Goal: Information Seeking & Learning: Learn about a topic

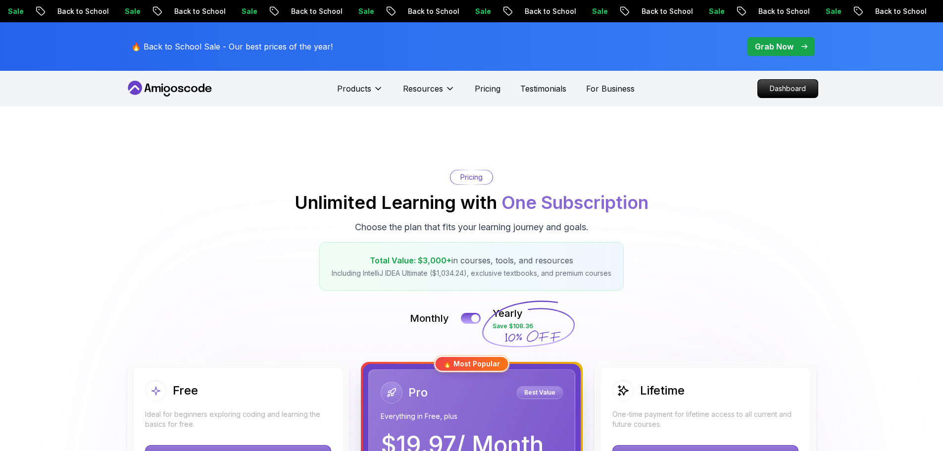
click at [809, 90] on p "Dashboard" at bounding box center [788, 89] width 60 height 18
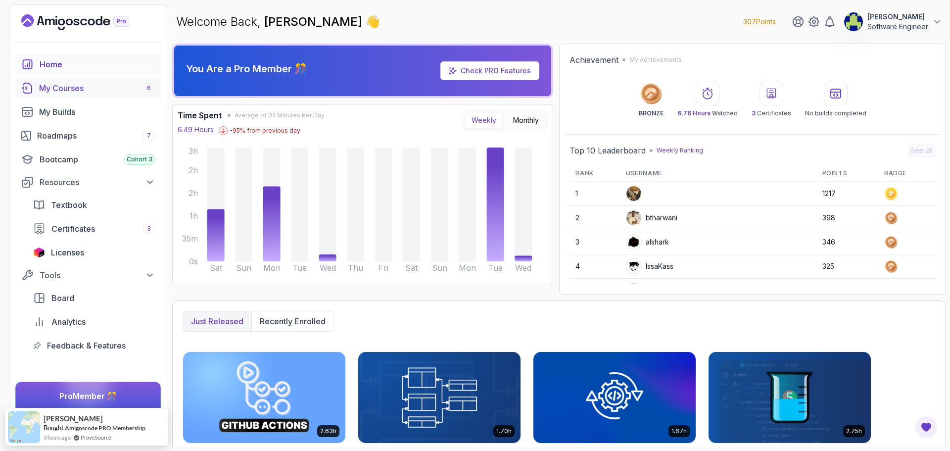
click at [65, 93] on div "My Courses 6" at bounding box center [97, 88] width 116 height 12
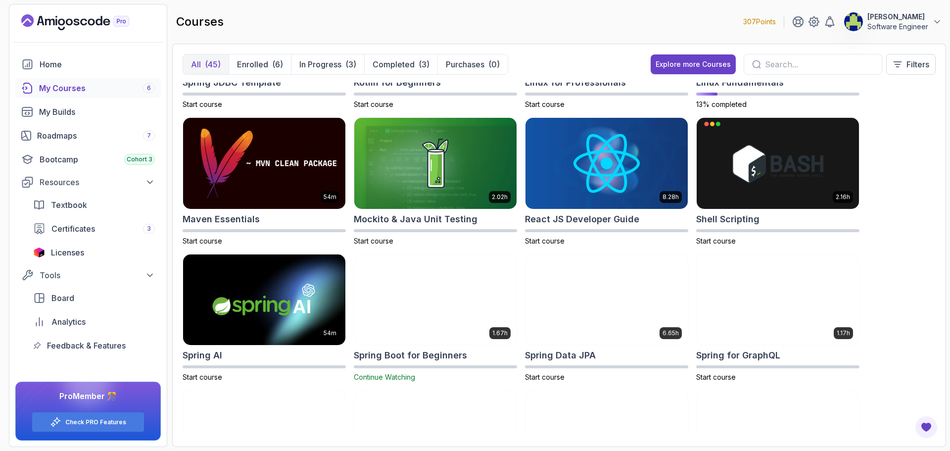
scroll to position [1287, 0]
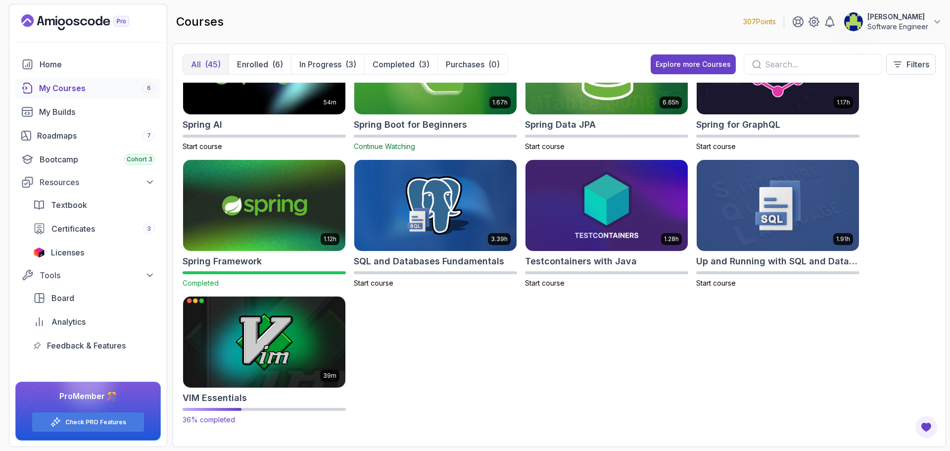
click at [241, 340] on img at bounding box center [264, 342] width 170 height 96
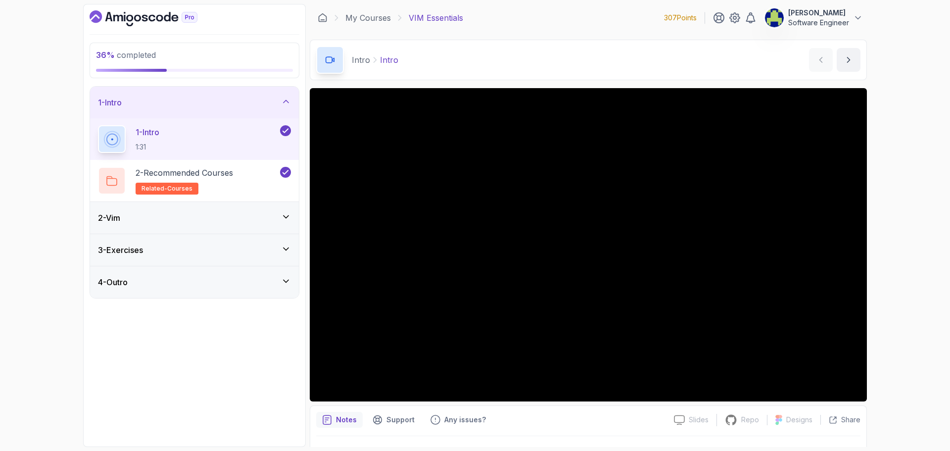
click at [251, 93] on div "1 - Intro" at bounding box center [194, 103] width 209 height 32
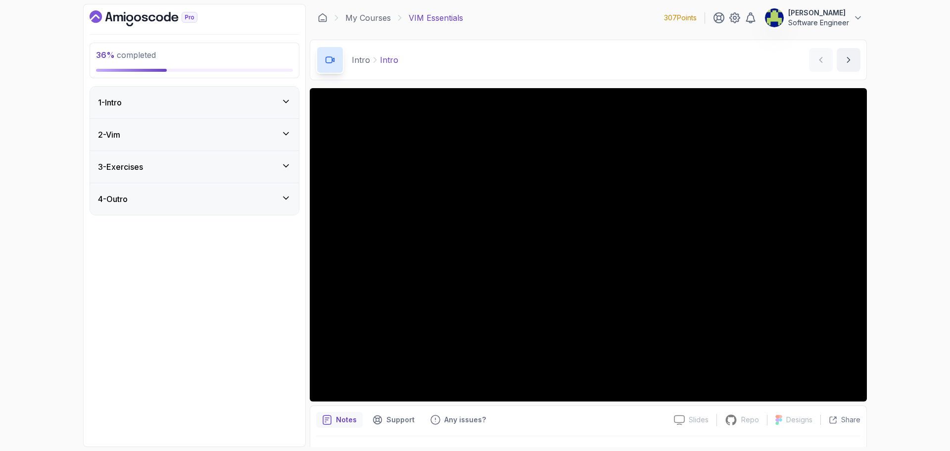
click at [215, 188] on div "4 - Outro" at bounding box center [194, 199] width 209 height 32
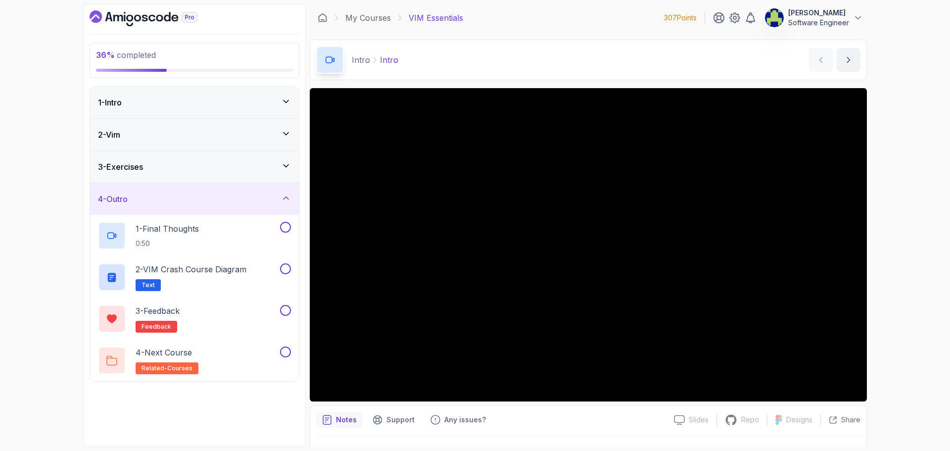
click at [233, 193] on div "4 - Outro" at bounding box center [194, 199] width 209 height 32
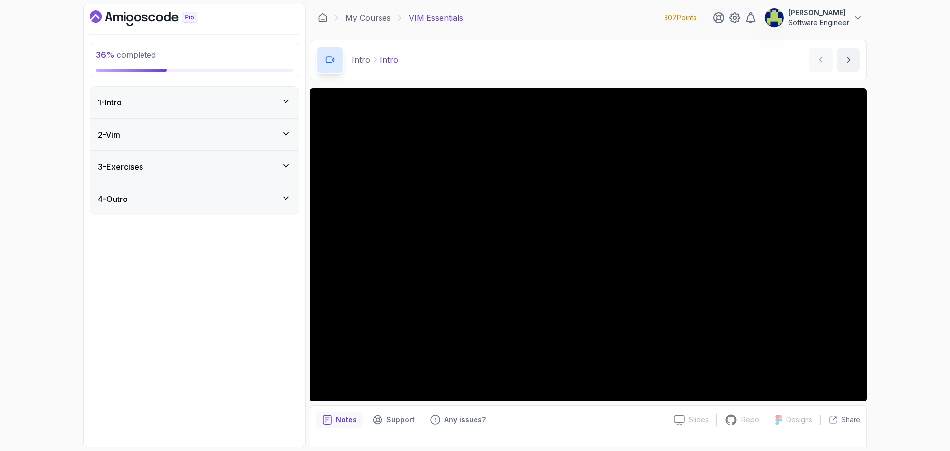
click at [221, 172] on div "3 - Exercises" at bounding box center [194, 167] width 193 height 12
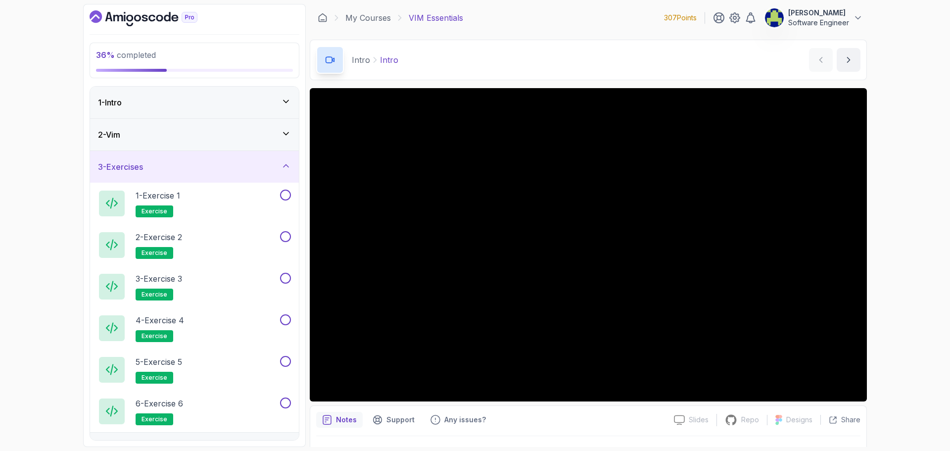
click at [214, 169] on div "3 - Exercises" at bounding box center [194, 167] width 193 height 12
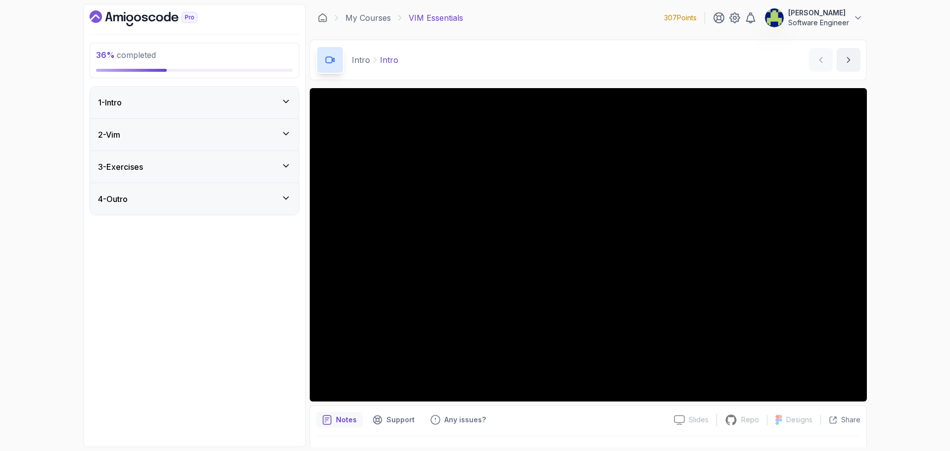
click at [196, 144] on div "2 - Vim" at bounding box center [194, 135] width 209 height 32
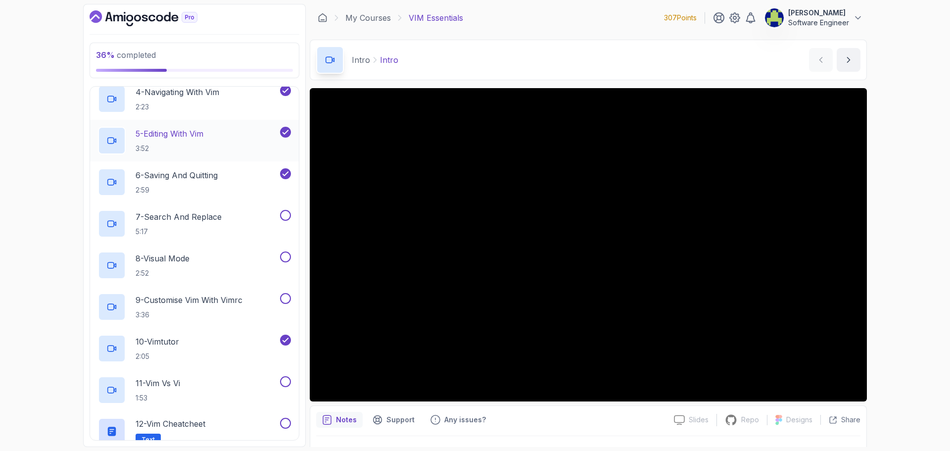
scroll to position [148, 0]
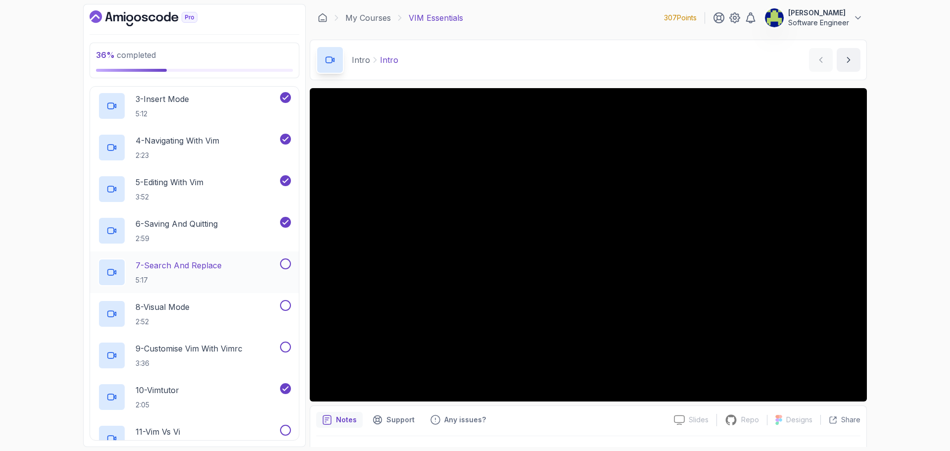
click at [211, 261] on p "7 - Search And Replace" at bounding box center [179, 265] width 86 height 12
click at [288, 263] on button at bounding box center [285, 263] width 11 height 11
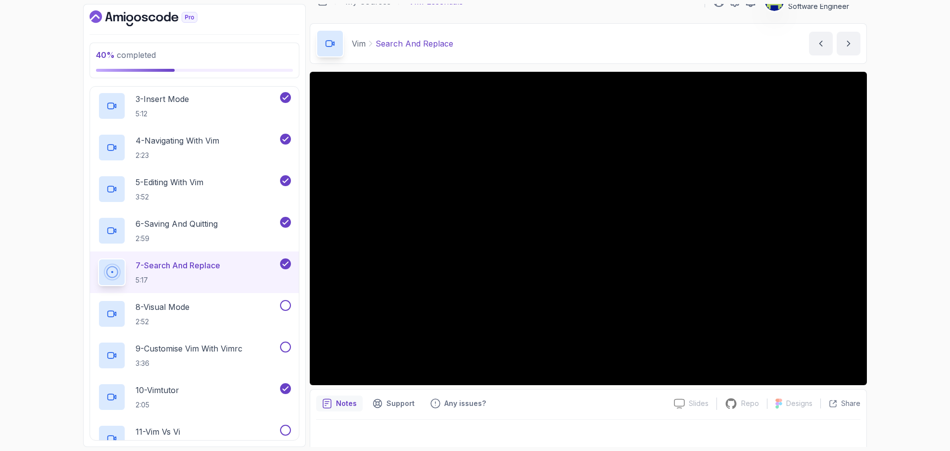
scroll to position [23, 0]
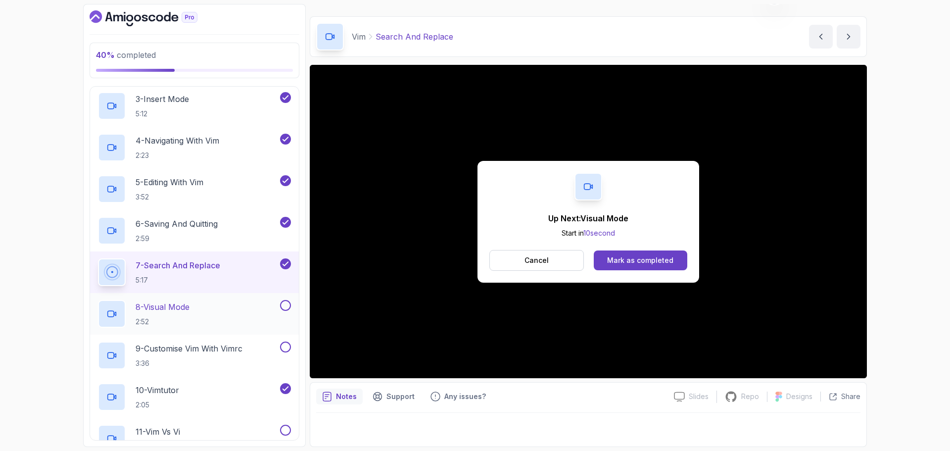
click at [216, 312] on div "8 - Visual Mode 2:52" at bounding box center [188, 314] width 180 height 28
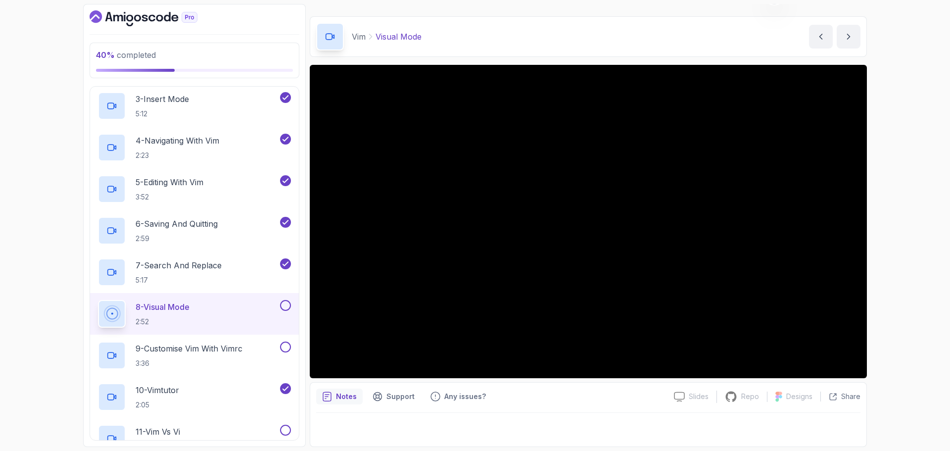
scroll to position [247, 0]
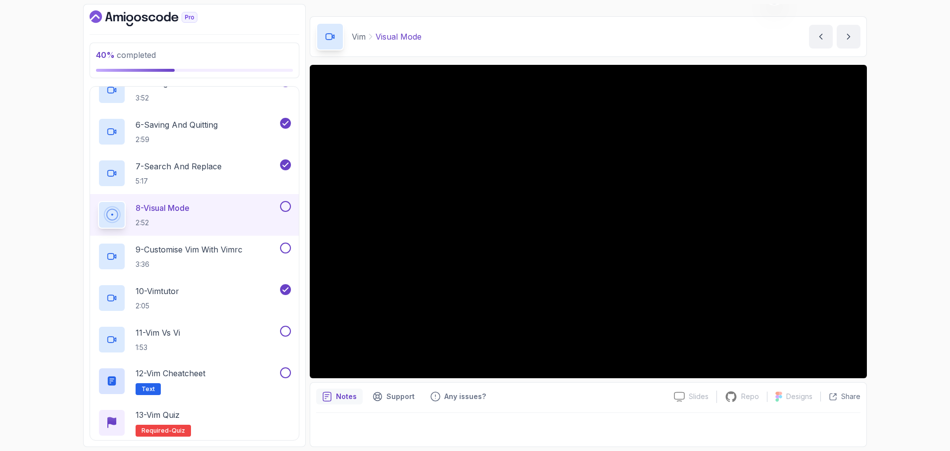
click at [285, 207] on button at bounding box center [285, 206] width 11 height 11
click at [219, 259] on p "3:36" at bounding box center [189, 264] width 107 height 10
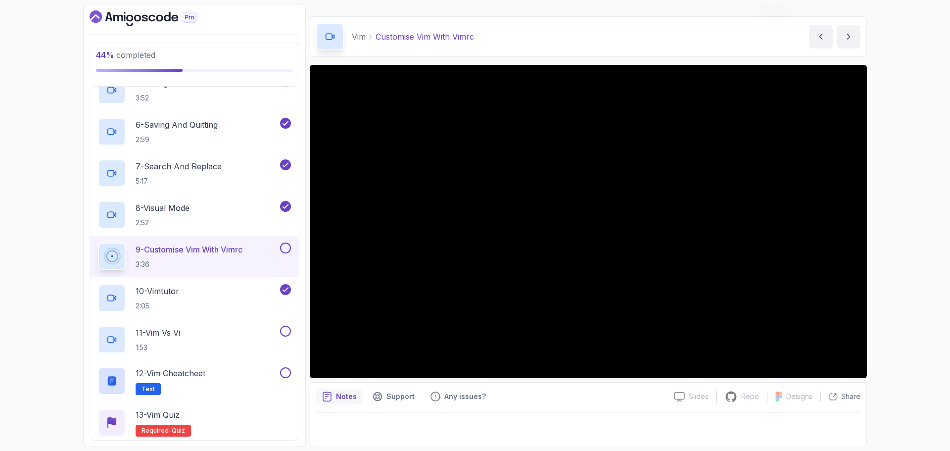
click at [290, 250] on button at bounding box center [285, 248] width 11 height 11
click at [193, 284] on div "10 - Vimtutor 2:05" at bounding box center [188, 298] width 180 height 28
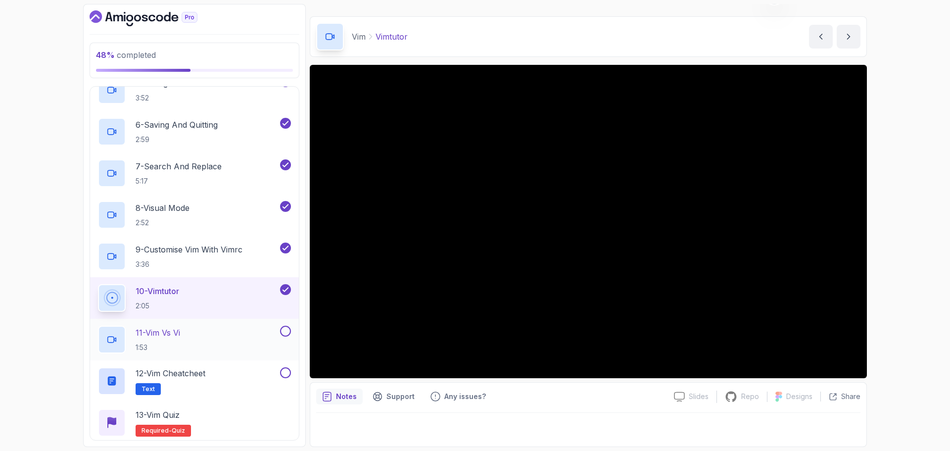
click at [225, 341] on div "11 - Vim vs Vi 1:53" at bounding box center [188, 340] width 180 height 28
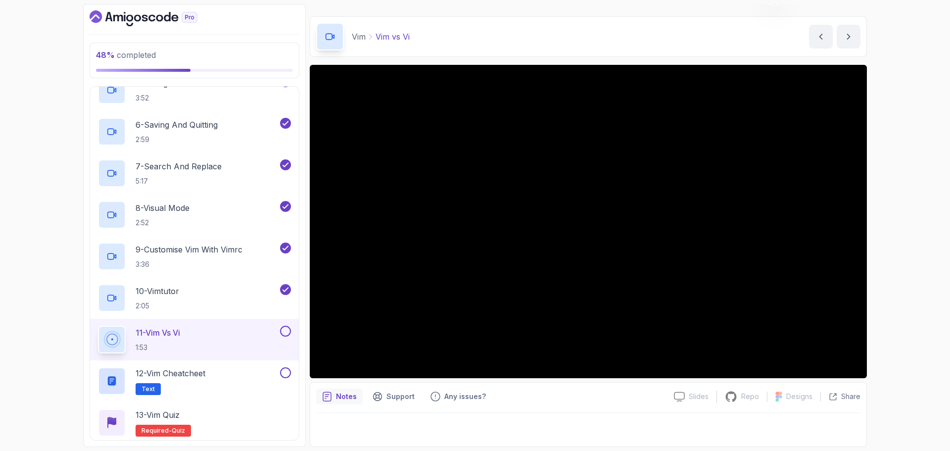
click at [283, 332] on button at bounding box center [285, 331] width 11 height 11
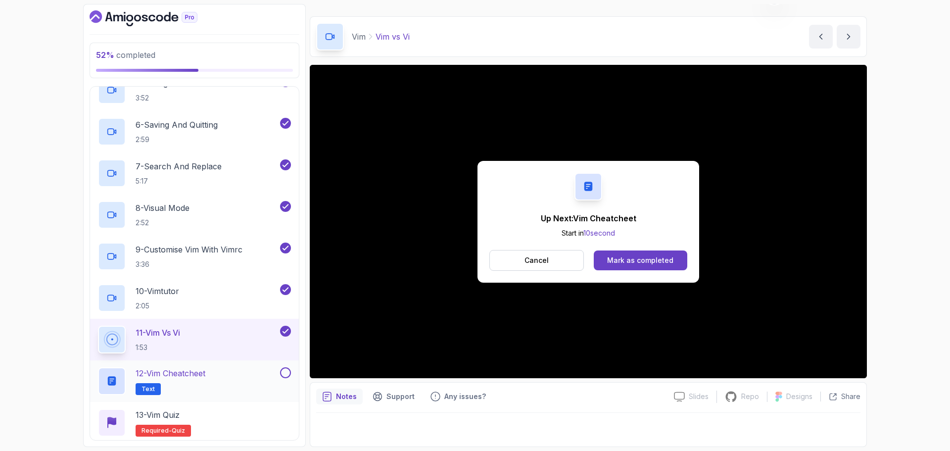
click at [247, 372] on div "12 - Vim Cheatcheet Text" at bounding box center [188, 381] width 180 height 28
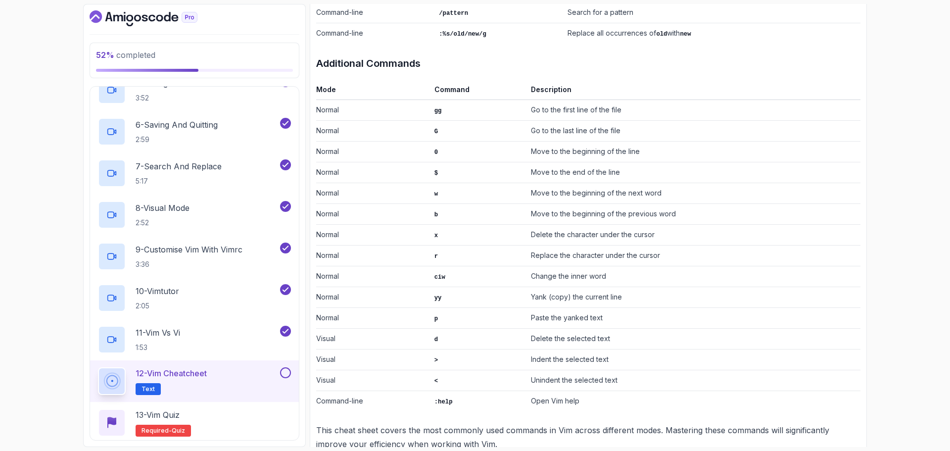
scroll to position [541, 0]
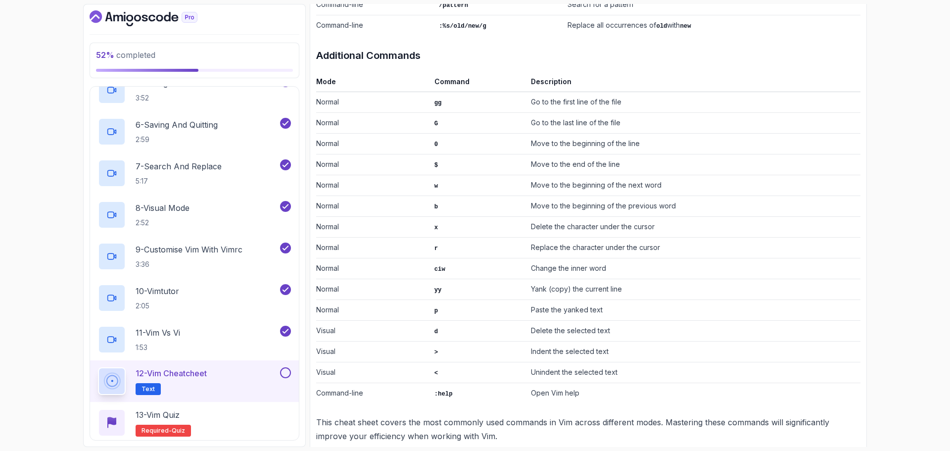
click at [284, 374] on button at bounding box center [285, 372] width 11 height 11
click at [245, 415] on div "13 - Vim Quiz Required- quiz" at bounding box center [194, 423] width 193 height 28
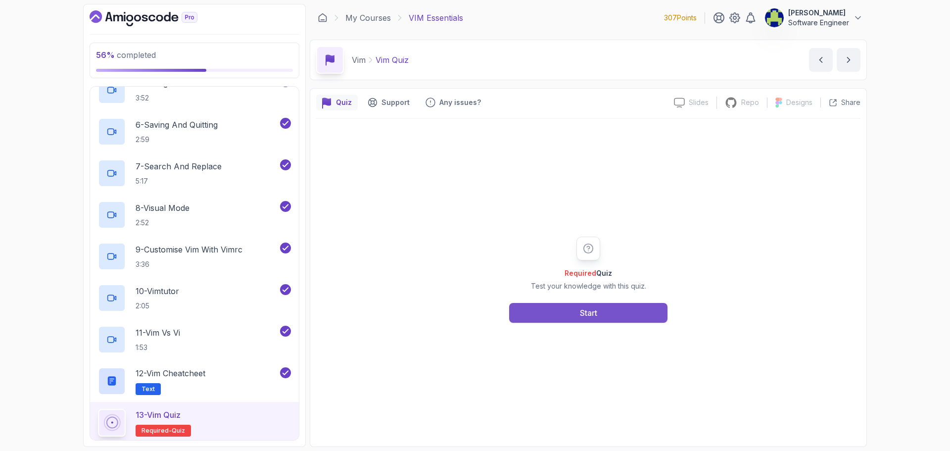
click at [578, 311] on button "Start" at bounding box center [588, 313] width 158 height 20
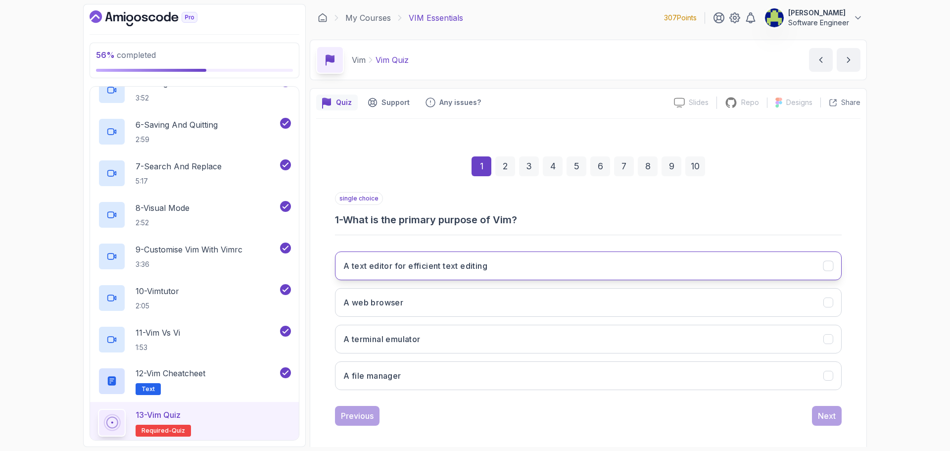
click at [494, 276] on button "A text editor for efficient text editing" at bounding box center [588, 265] width 507 height 29
click at [829, 416] on div "Next" at bounding box center [827, 416] width 18 height 12
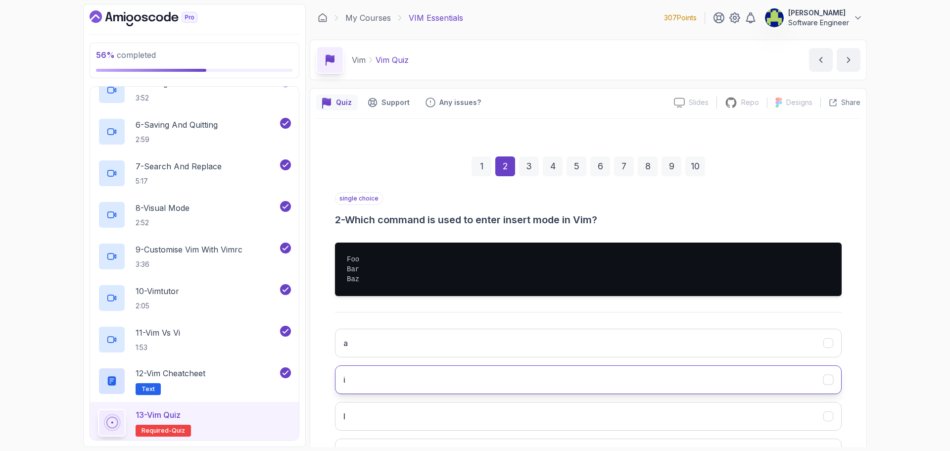
click at [412, 379] on button "i" at bounding box center [588, 379] width 507 height 29
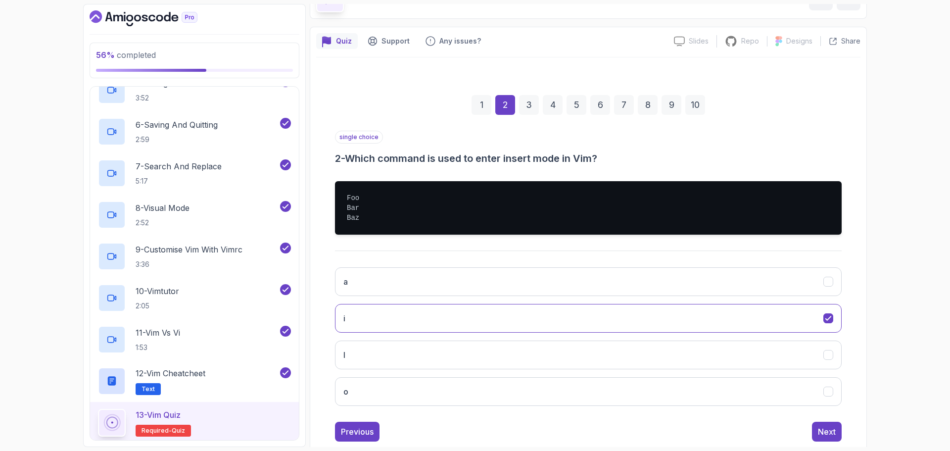
scroll to position [84, 0]
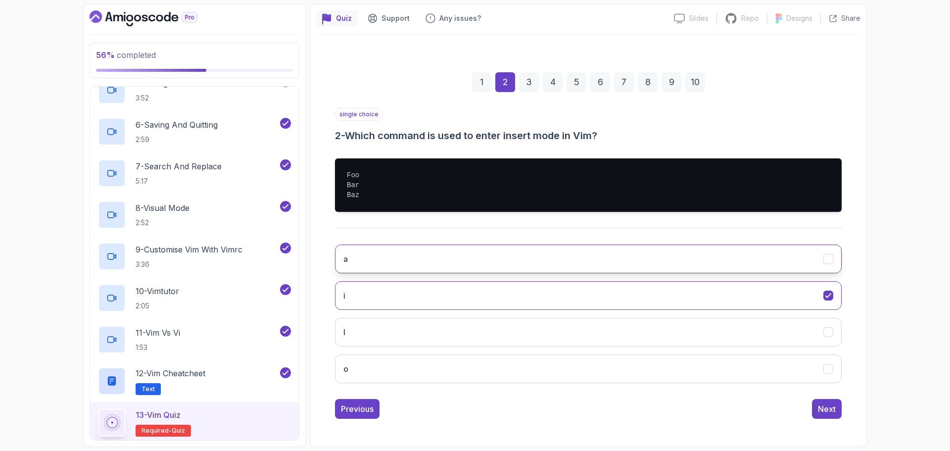
click at [472, 252] on button "a" at bounding box center [588, 259] width 507 height 29
click at [473, 290] on button "i" at bounding box center [588, 295] width 507 height 29
click at [819, 413] on div "Next" at bounding box center [827, 409] width 18 height 12
click at [377, 266] on button ":wq" at bounding box center [588, 259] width 507 height 29
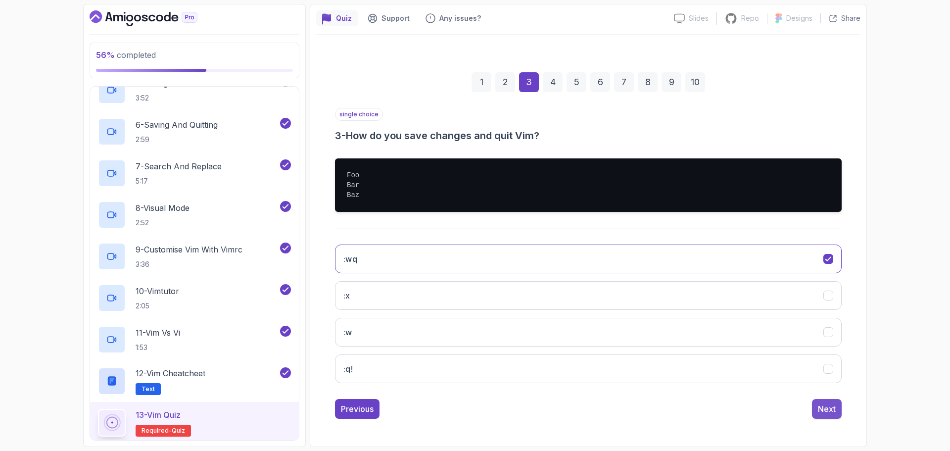
click at [830, 408] on div "Next" at bounding box center [827, 409] width 18 height 12
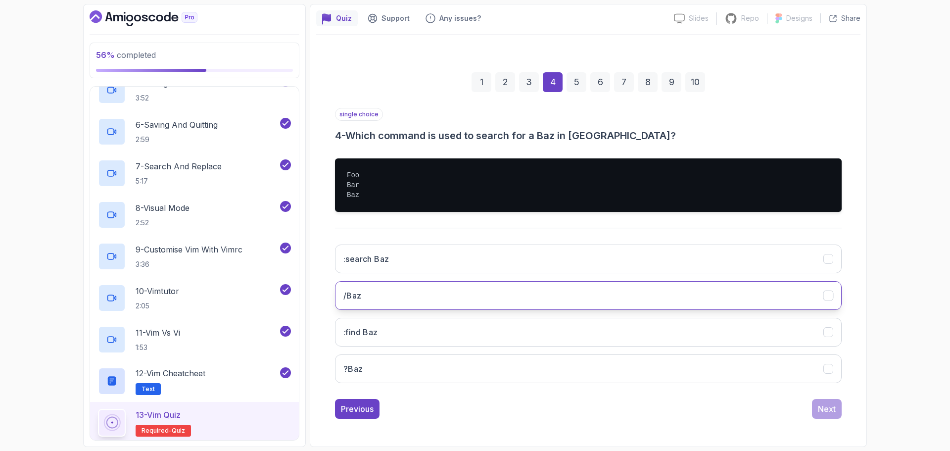
click at [418, 297] on button "/Baz" at bounding box center [588, 295] width 507 height 29
click at [831, 402] on button "Next" at bounding box center [827, 409] width 30 height 20
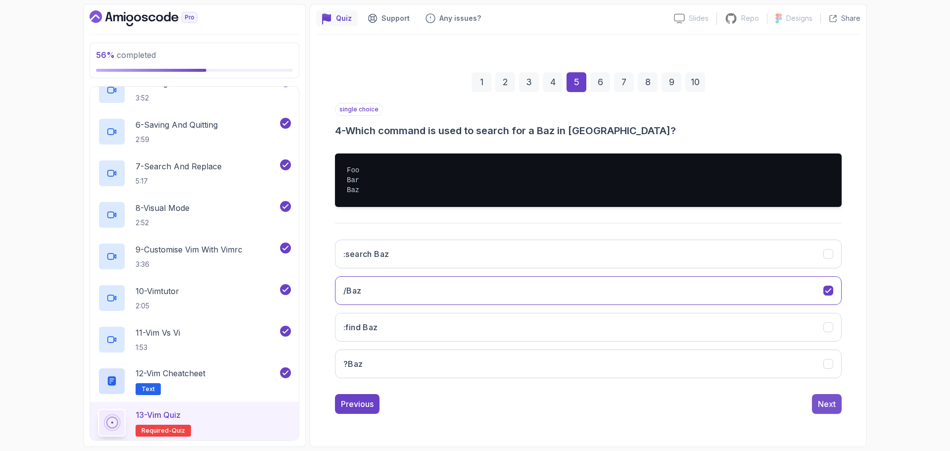
scroll to position [7, 0]
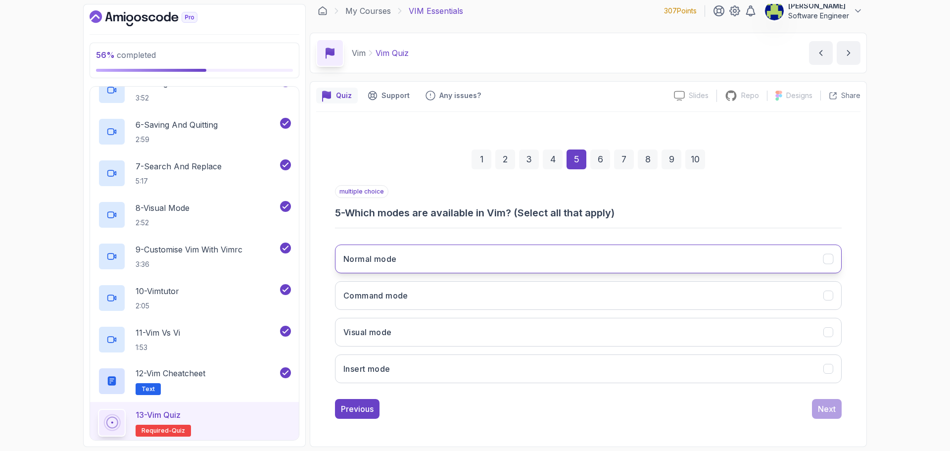
click at [422, 254] on button "Normal mode" at bounding box center [588, 259] width 507 height 29
click at [434, 320] on button "Visual mode" at bounding box center [588, 332] width 507 height 29
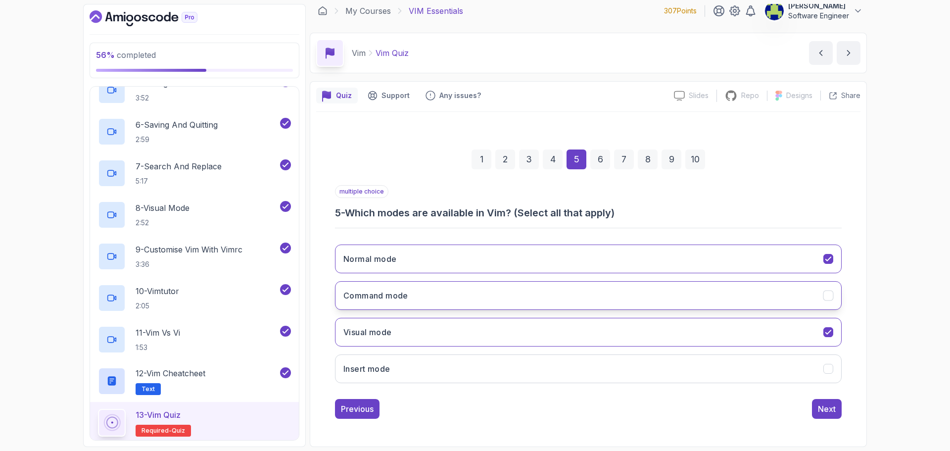
click at [439, 287] on button "Command mode" at bounding box center [588, 295] width 507 height 29
click at [468, 362] on button "Insert mode" at bounding box center [588, 368] width 507 height 29
click at [471, 295] on button "Command mode" at bounding box center [588, 295] width 507 height 29
click at [820, 408] on div "Next" at bounding box center [827, 409] width 18 height 12
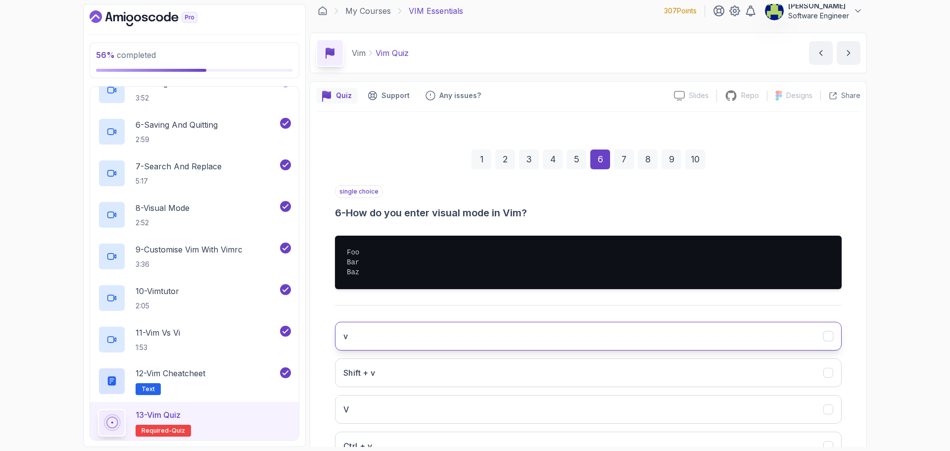
click at [422, 341] on button "v" at bounding box center [588, 336] width 507 height 29
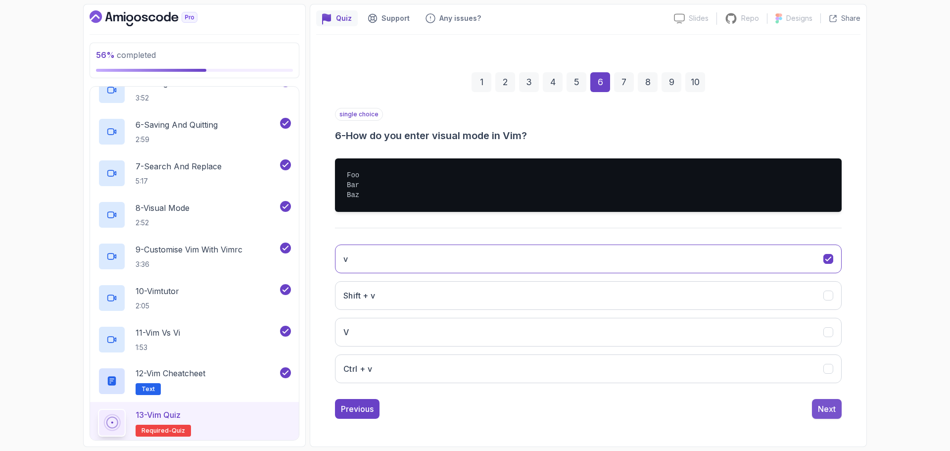
click at [823, 405] on div "Next" at bounding box center [827, 409] width 18 height 12
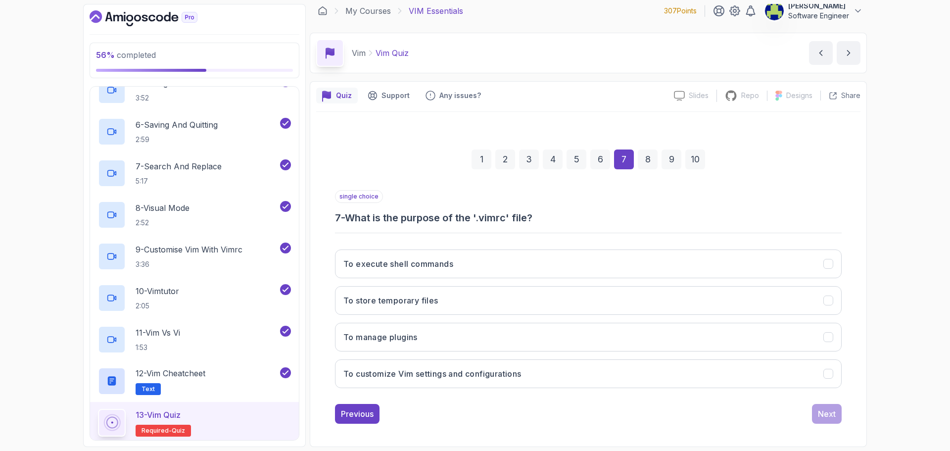
scroll to position [7, 0]
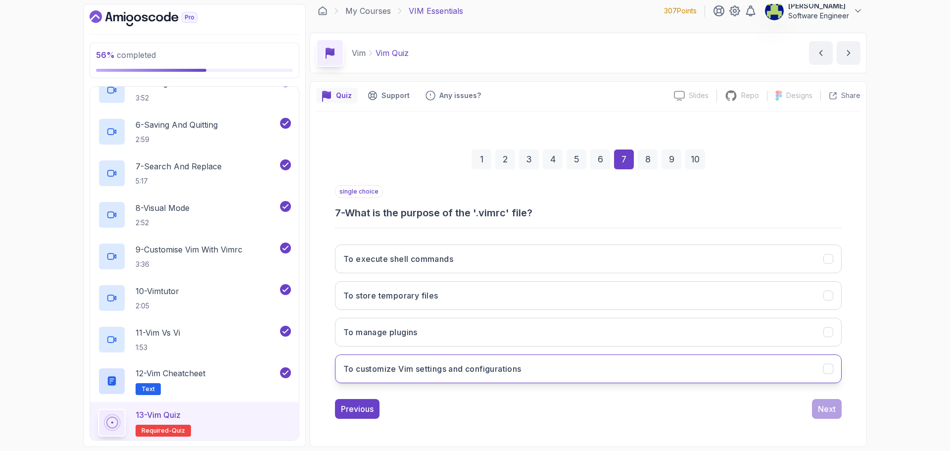
click at [487, 374] on h3 "To customize Vim settings and configurations" at bounding box center [432, 369] width 178 height 12
click at [829, 409] on div "Next" at bounding box center [827, 409] width 18 height 12
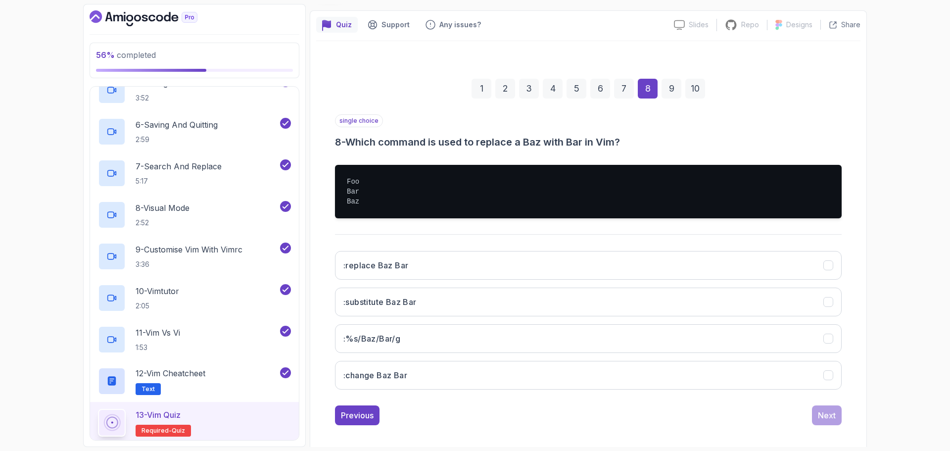
scroll to position [84, 0]
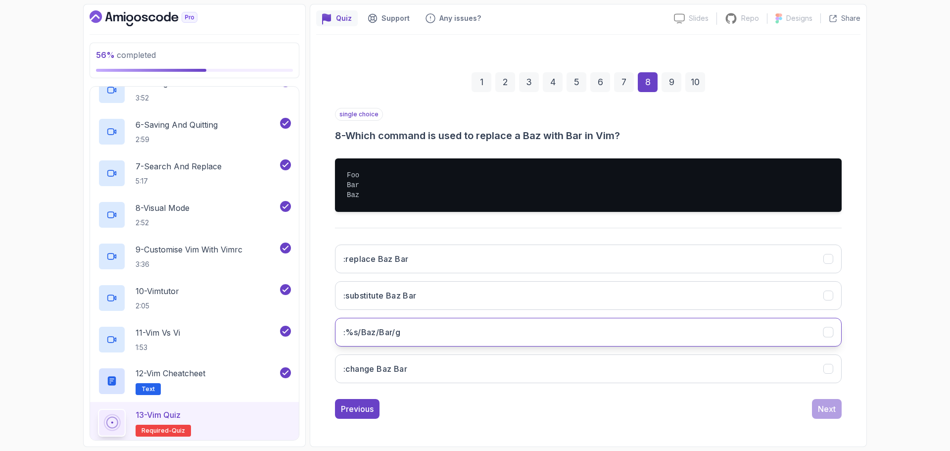
click at [466, 334] on button ":%s/Baz/Bar/g" at bounding box center [588, 332] width 507 height 29
click at [818, 402] on button "Next" at bounding box center [827, 409] width 30 height 20
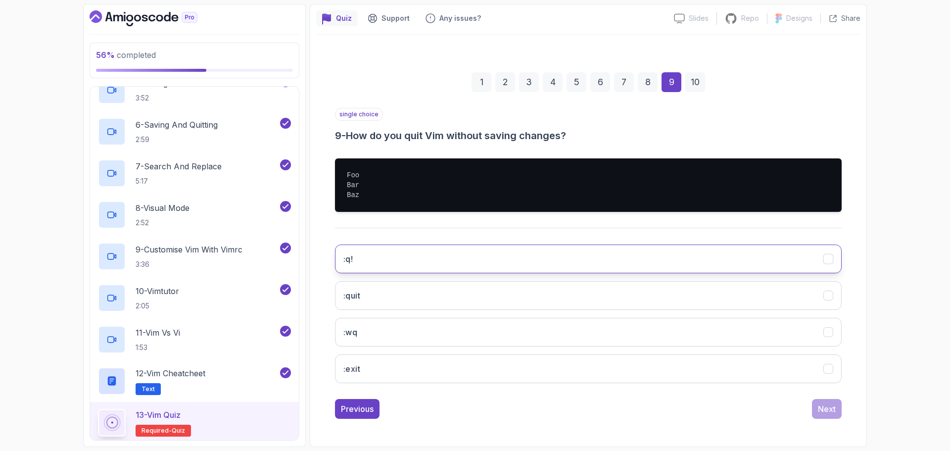
click at [419, 263] on button ":q!" at bounding box center [588, 259] width 507 height 29
click at [830, 412] on div "Next" at bounding box center [827, 409] width 18 height 12
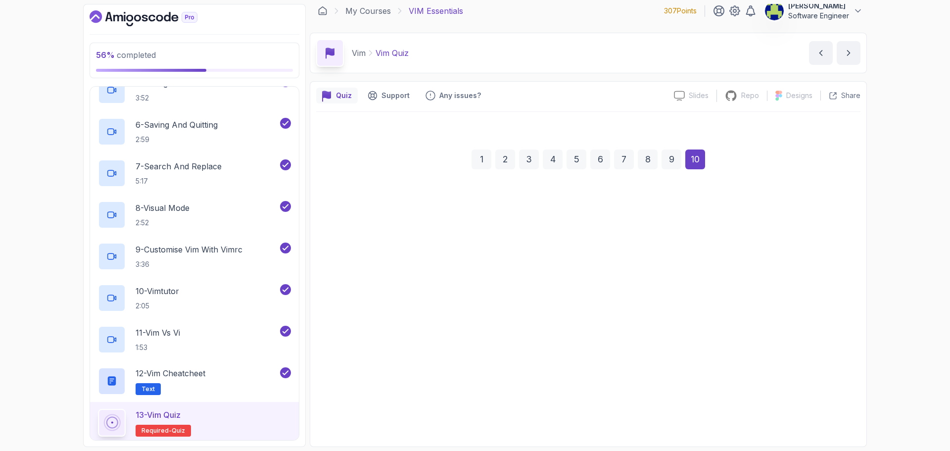
scroll to position [7, 0]
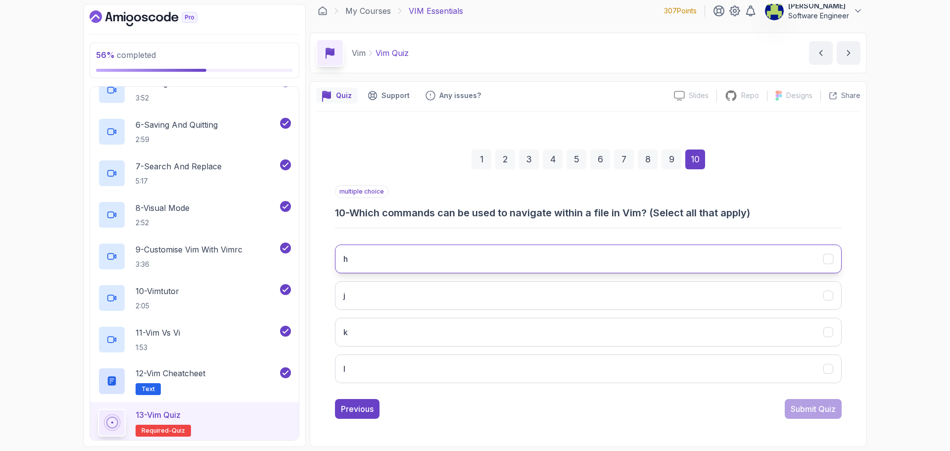
click at [361, 261] on button "h" at bounding box center [588, 259] width 507 height 29
drag, startPoint x: 371, startPoint y: 313, endPoint x: 370, endPoint y: 303, distance: 9.9
click at [371, 312] on div "h j k l" at bounding box center [588, 314] width 507 height 154
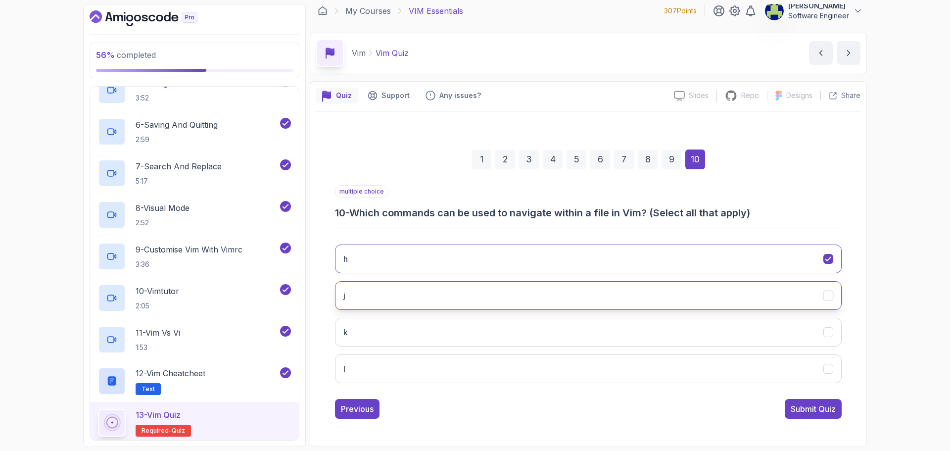
click at [370, 302] on button "j" at bounding box center [588, 295] width 507 height 29
click at [372, 328] on button "k" at bounding box center [588, 332] width 507 height 29
click at [391, 383] on div "h j k l" at bounding box center [588, 314] width 507 height 154
click at [771, 373] on button "l" at bounding box center [588, 368] width 507 height 29
click at [808, 403] on div "Submit Quiz" at bounding box center [813, 409] width 45 height 12
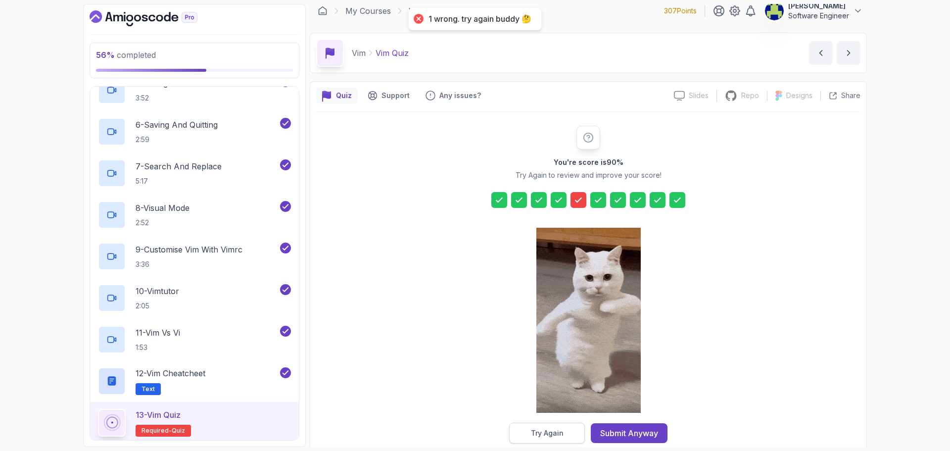
click at [553, 426] on button "Try Again" at bounding box center [547, 433] width 76 height 21
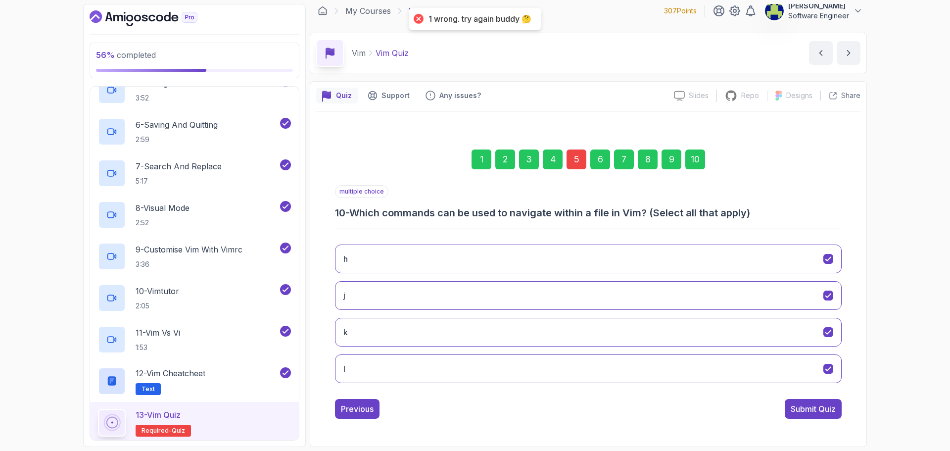
click at [575, 159] on div "5" at bounding box center [577, 159] width 20 height 20
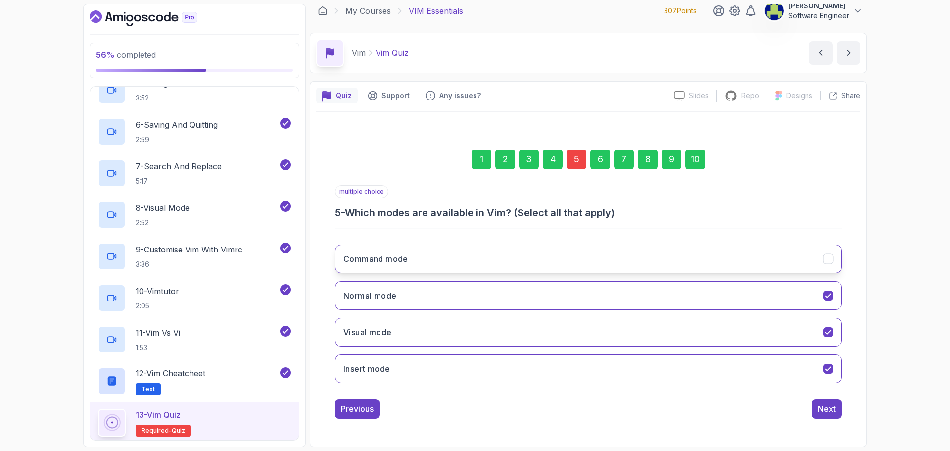
click at [605, 255] on button "Command mode" at bounding box center [588, 259] width 507 height 29
click at [834, 409] on div "Next" at bounding box center [827, 409] width 18 height 12
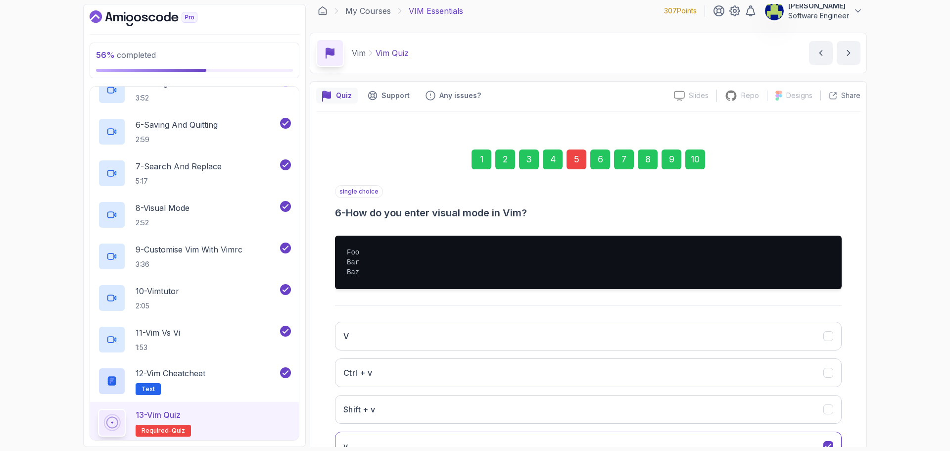
click at [690, 161] on div "10" at bounding box center [696, 159] width 20 height 20
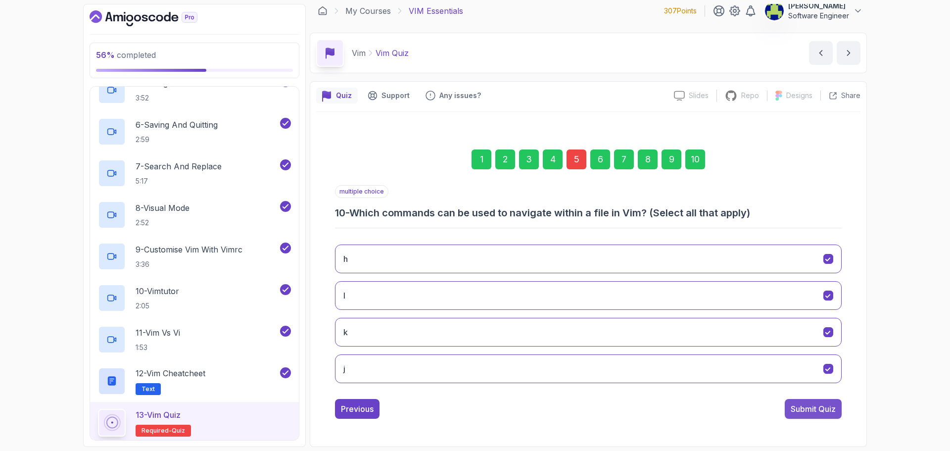
click at [825, 405] on div "Submit Quiz" at bounding box center [813, 409] width 45 height 12
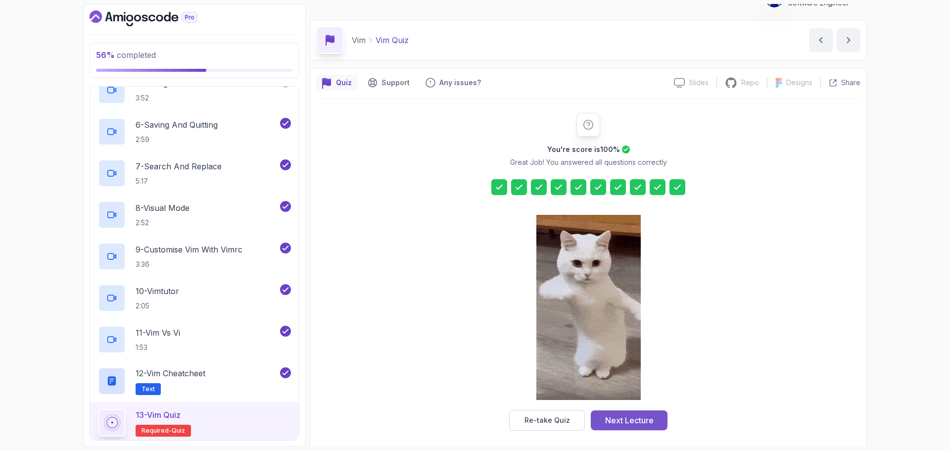
scroll to position [24, 0]
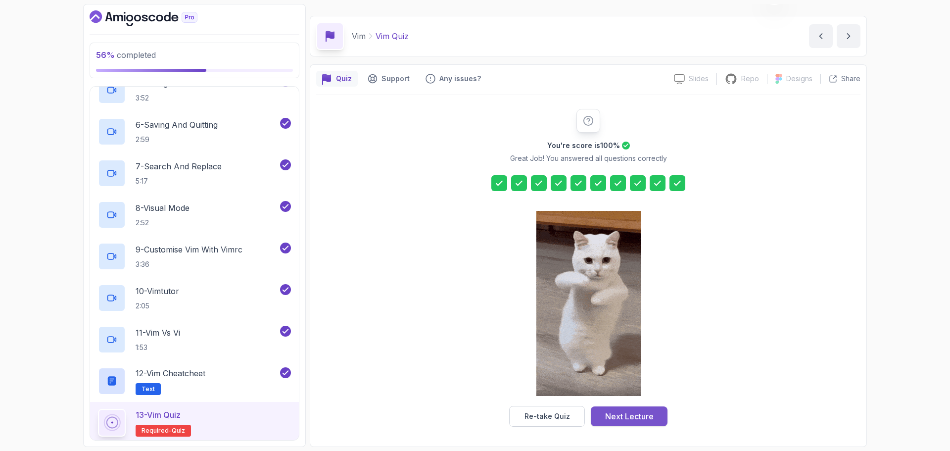
click at [642, 420] on div "Next Lecture" at bounding box center [629, 416] width 49 height 12
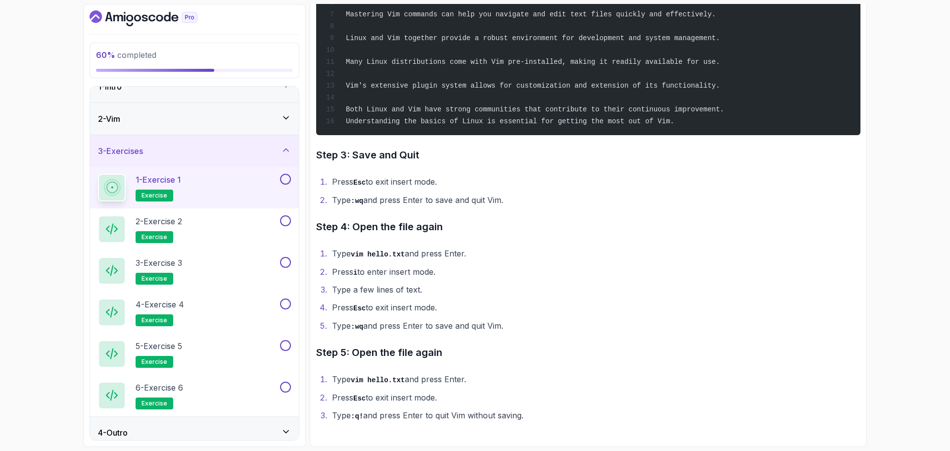
scroll to position [24, 0]
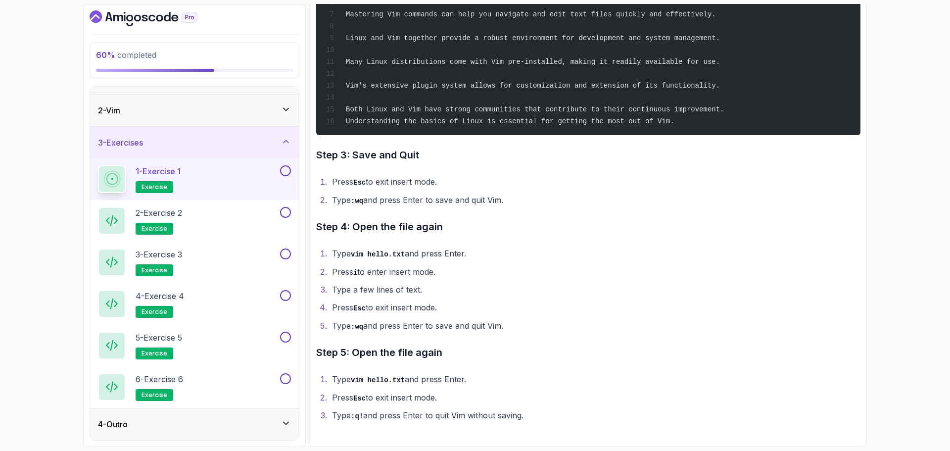
click at [222, 427] on div "4 - Outro" at bounding box center [194, 424] width 193 height 12
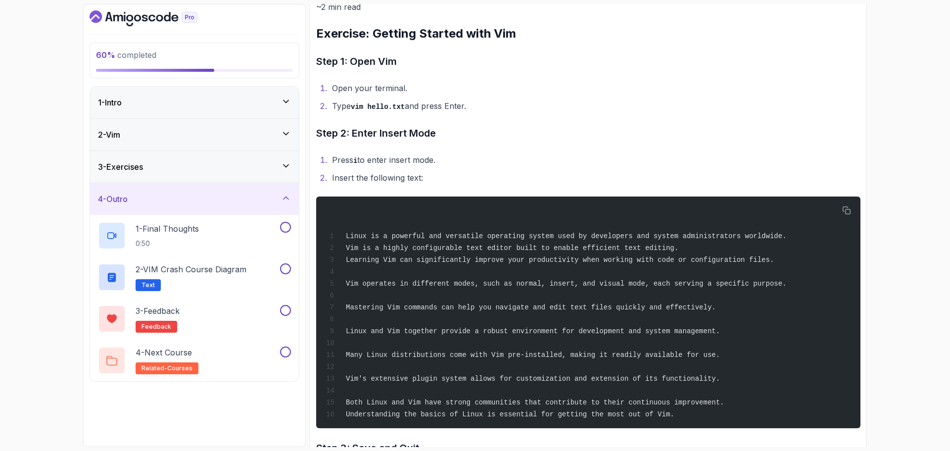
scroll to position [0, 0]
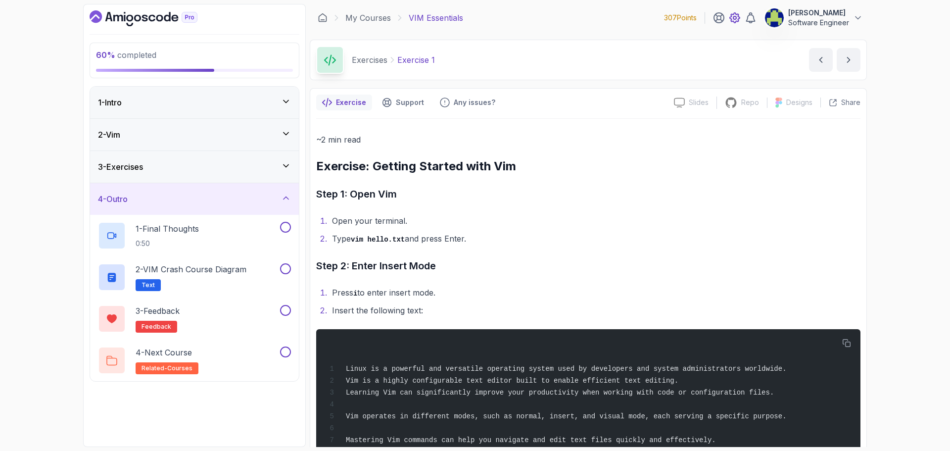
click at [736, 16] on icon at bounding box center [735, 18] width 12 height 12
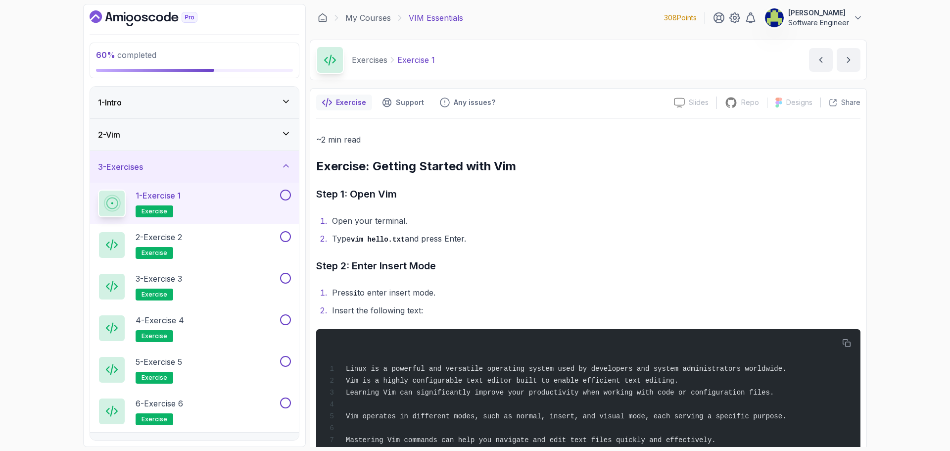
click at [115, 22] on icon "Dashboard" at bounding box center [144, 18] width 108 height 16
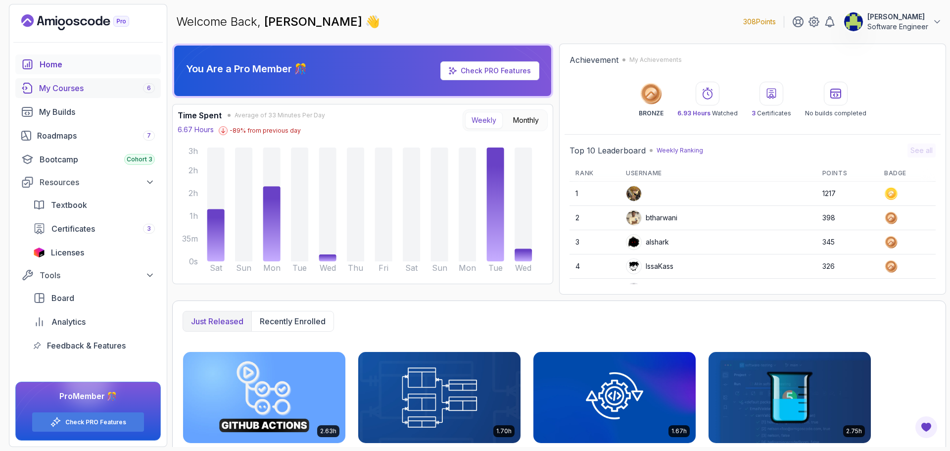
click at [79, 96] on link "My Courses 6" at bounding box center [88, 88] width 146 height 20
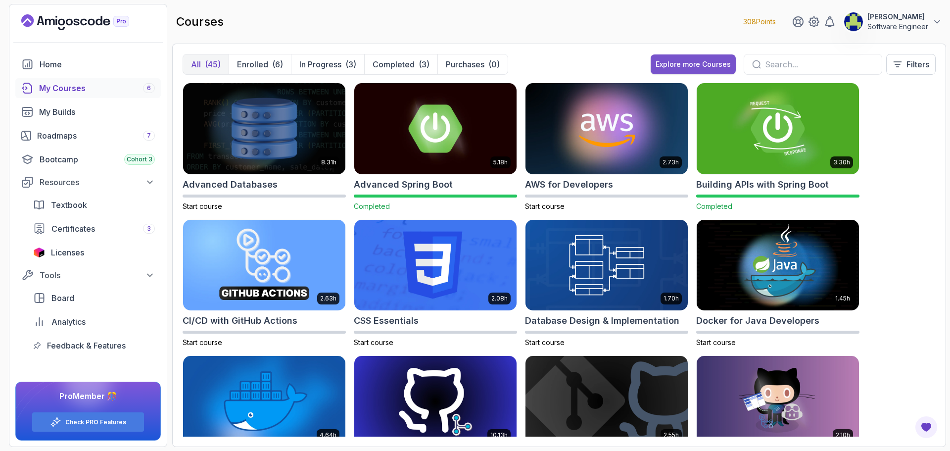
click at [688, 58] on button "Explore more Courses" at bounding box center [693, 64] width 85 height 20
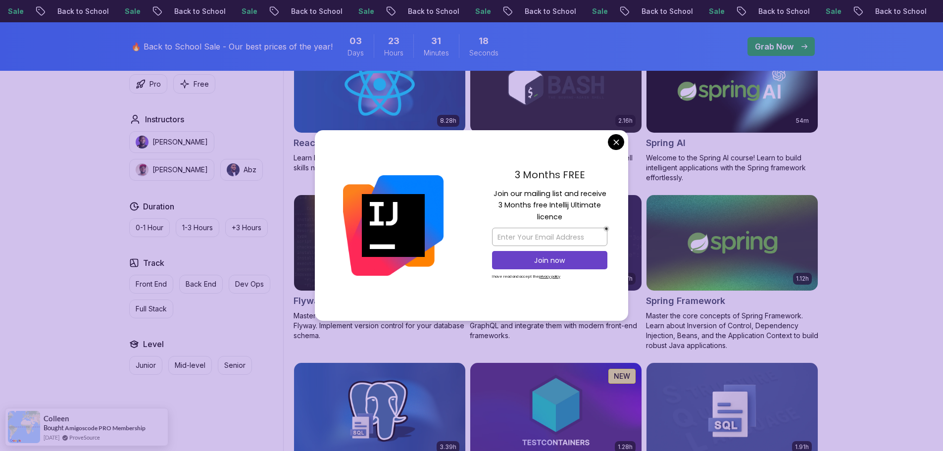
scroll to position [2208, 0]
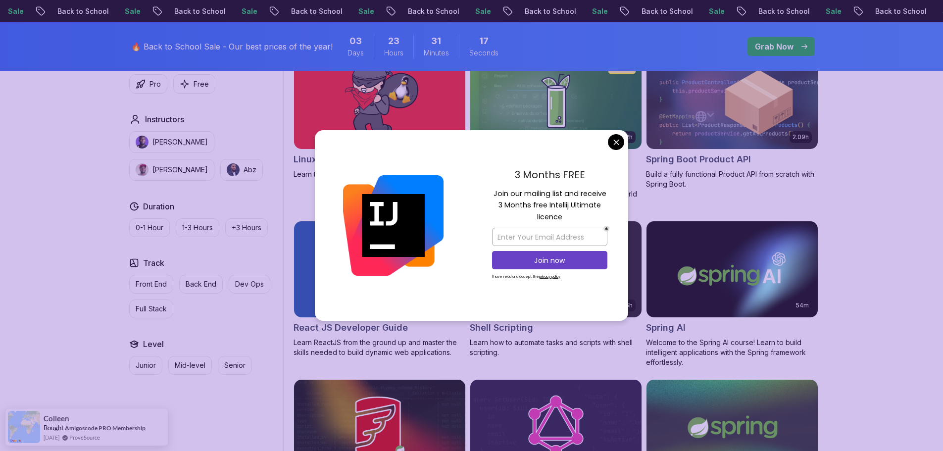
click at [613, 139] on body "Sale Back to School Sale Back to School Sale Back to School Sale Back to School…" at bounding box center [471, 364] width 943 height 5144
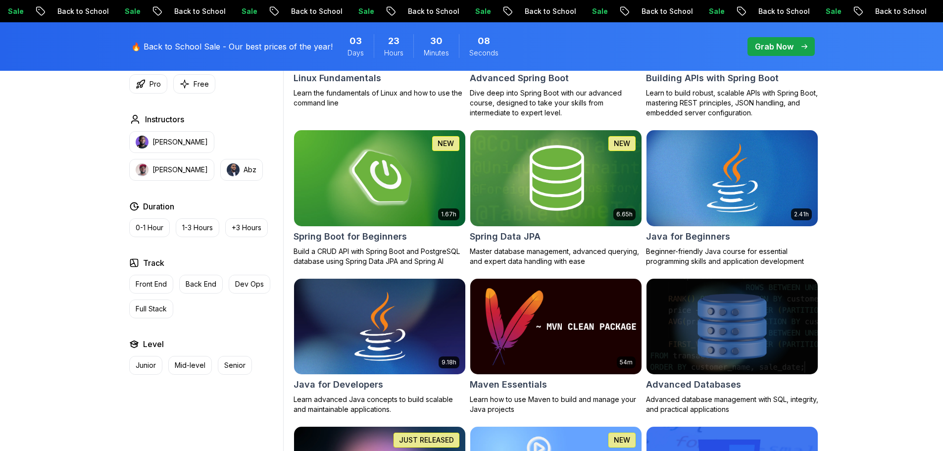
scroll to position [377, 0]
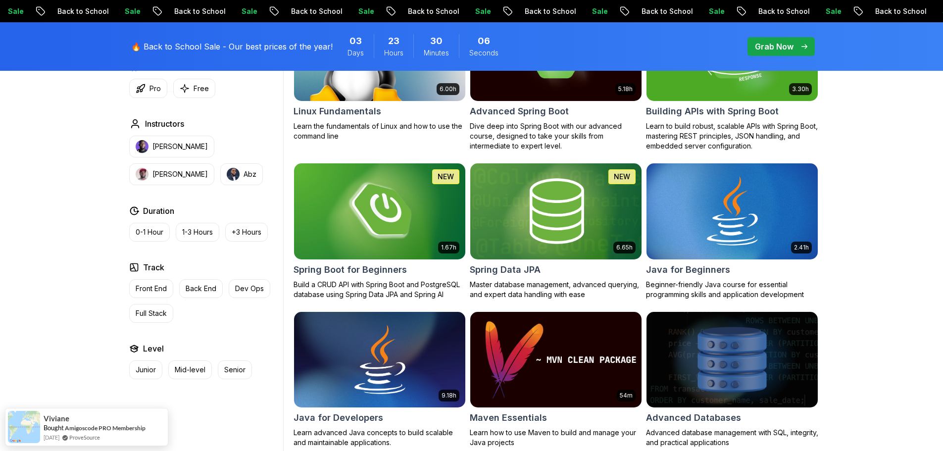
click at [548, 417] on div "Maven Essentials" at bounding box center [556, 418] width 172 height 14
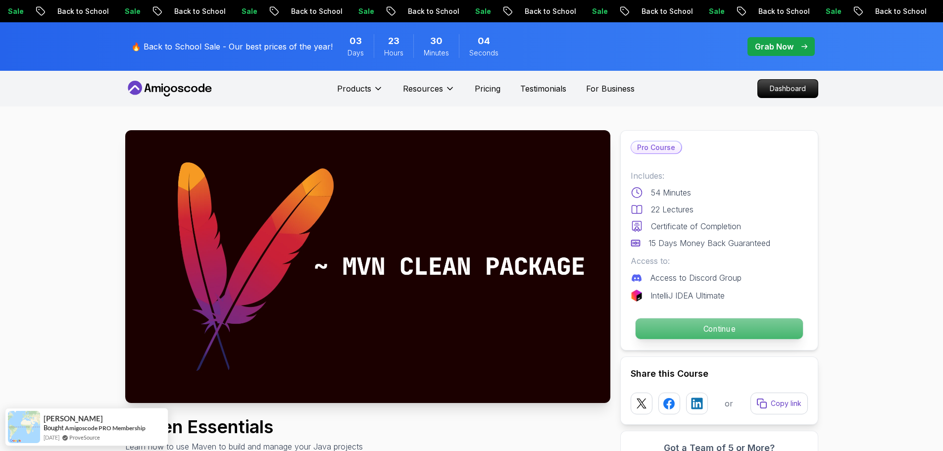
click at [736, 324] on p "Continue" at bounding box center [718, 328] width 167 height 21
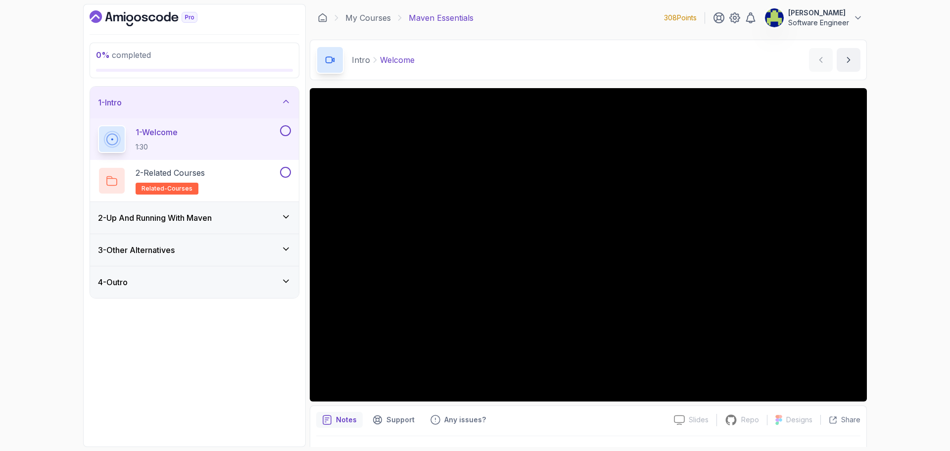
click at [283, 223] on div "2 - Up And Running With [PERSON_NAME]" at bounding box center [194, 218] width 209 height 32
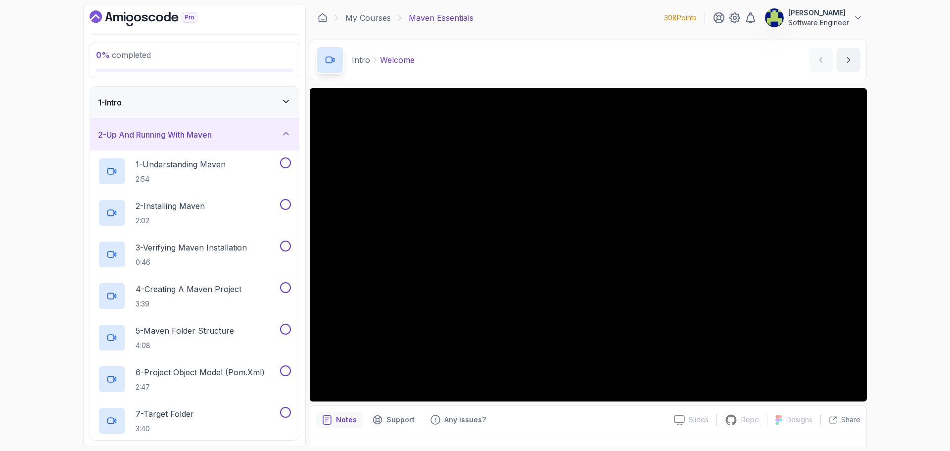
click at [288, 100] on icon at bounding box center [286, 101] width 5 height 2
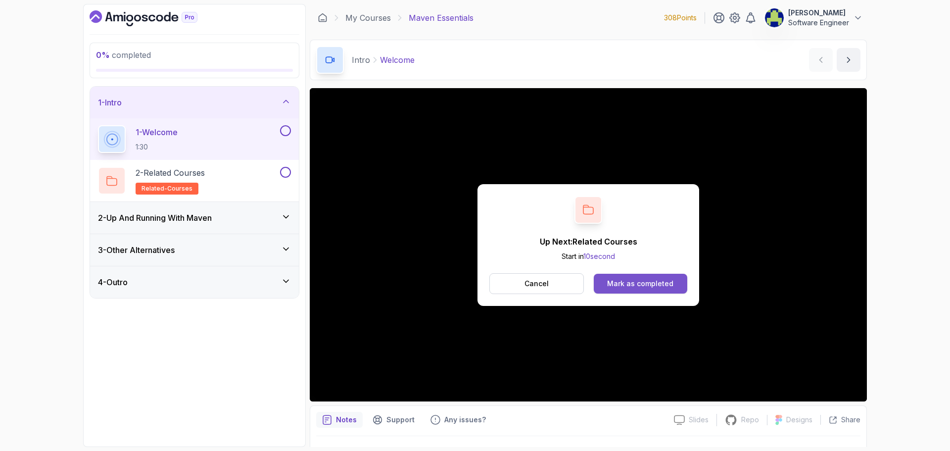
click at [654, 285] on div "Mark as completed" at bounding box center [640, 284] width 66 height 10
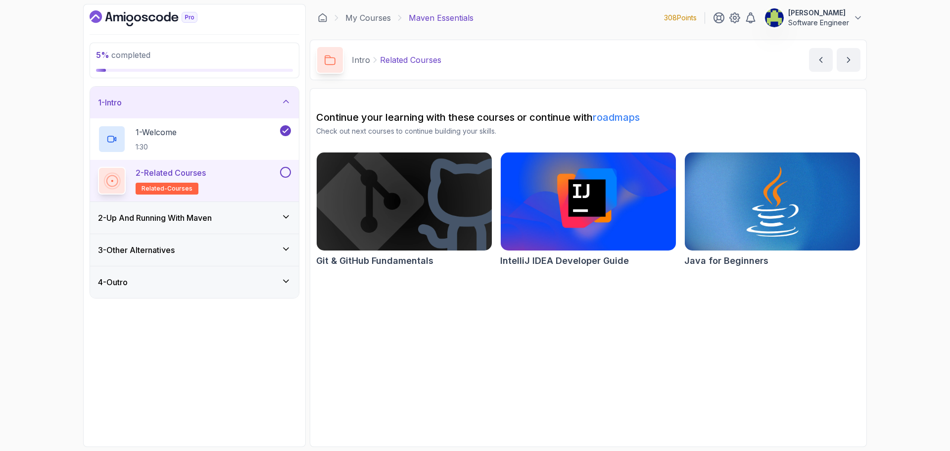
click at [289, 173] on button at bounding box center [285, 172] width 11 height 11
click at [223, 109] on div "1 - Intro" at bounding box center [194, 103] width 209 height 32
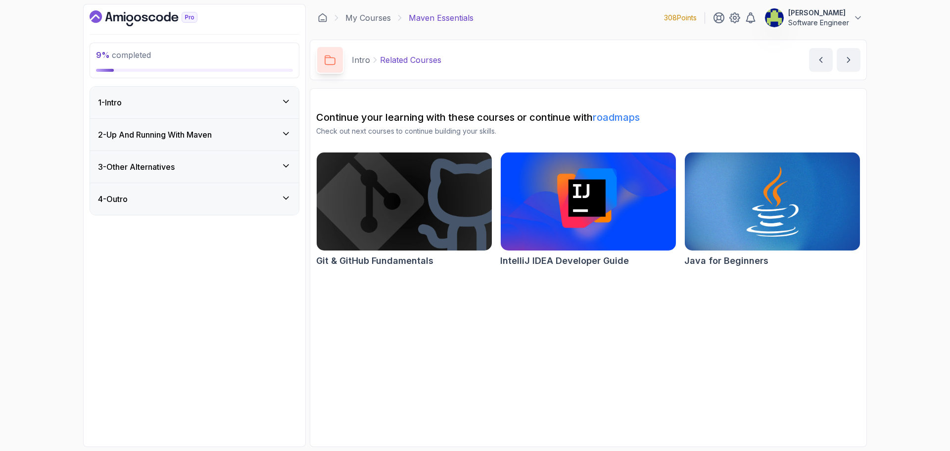
click at [214, 143] on div "2 - Up And Running With [PERSON_NAME]" at bounding box center [194, 135] width 209 height 32
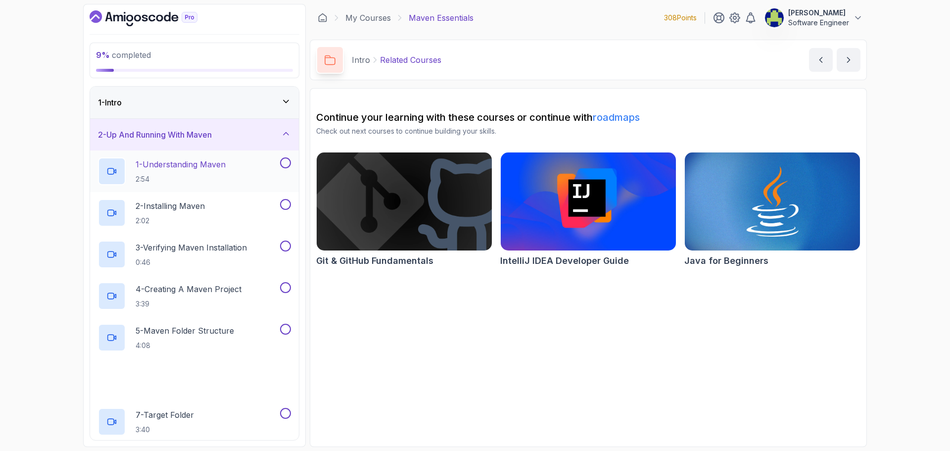
click at [210, 163] on p "1 - Understanding Maven" at bounding box center [181, 164] width 90 height 12
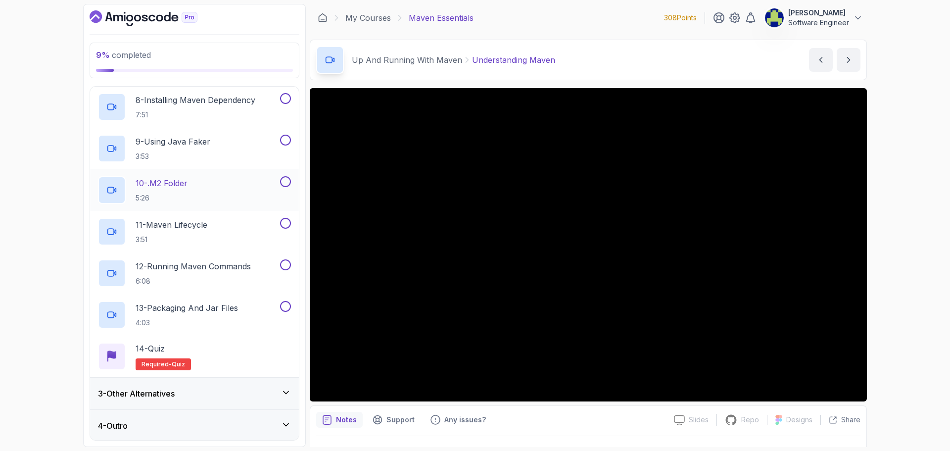
scroll to position [356, 0]
click at [230, 389] on div "3 - Other Alternatives" at bounding box center [194, 393] width 193 height 12
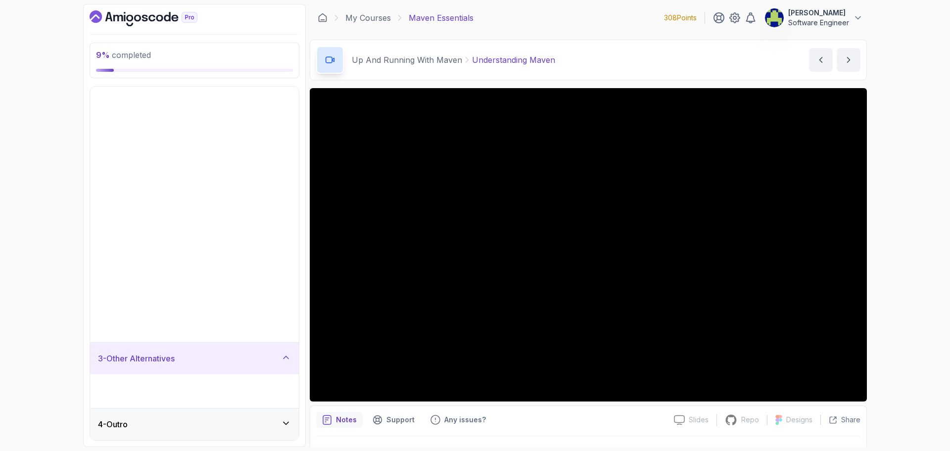
scroll to position [0, 0]
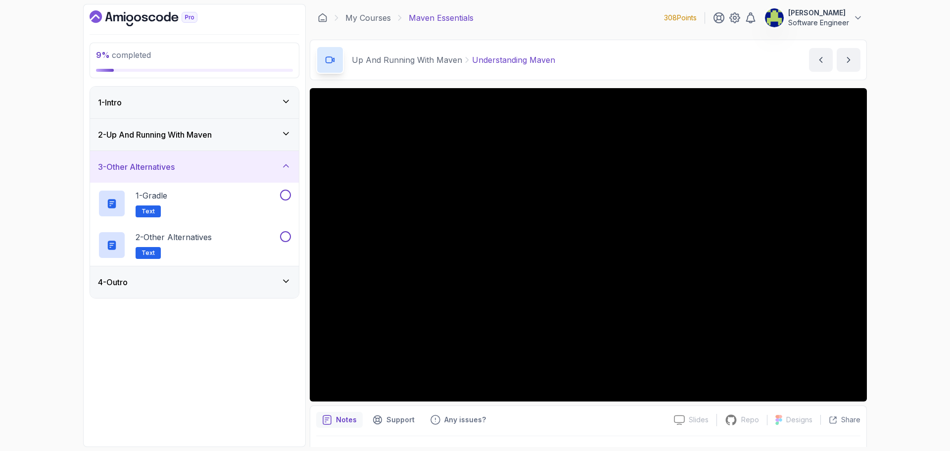
click at [268, 160] on div "3 - Other Alternatives" at bounding box center [194, 167] width 209 height 32
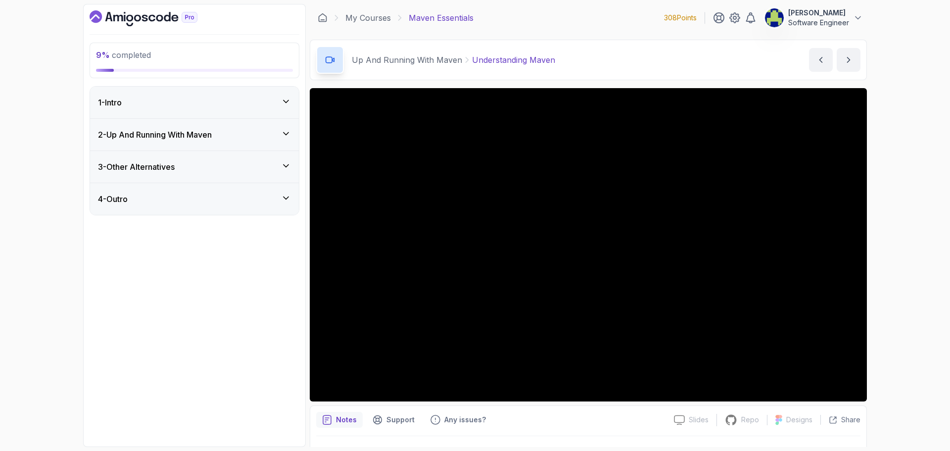
click at [280, 203] on div "4 - Outro" at bounding box center [194, 199] width 193 height 12
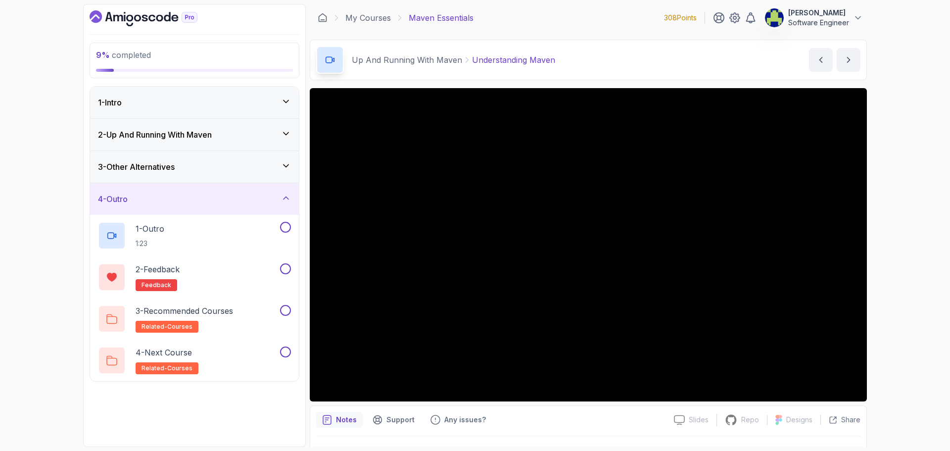
click at [280, 203] on div "4 - Outro" at bounding box center [194, 199] width 193 height 12
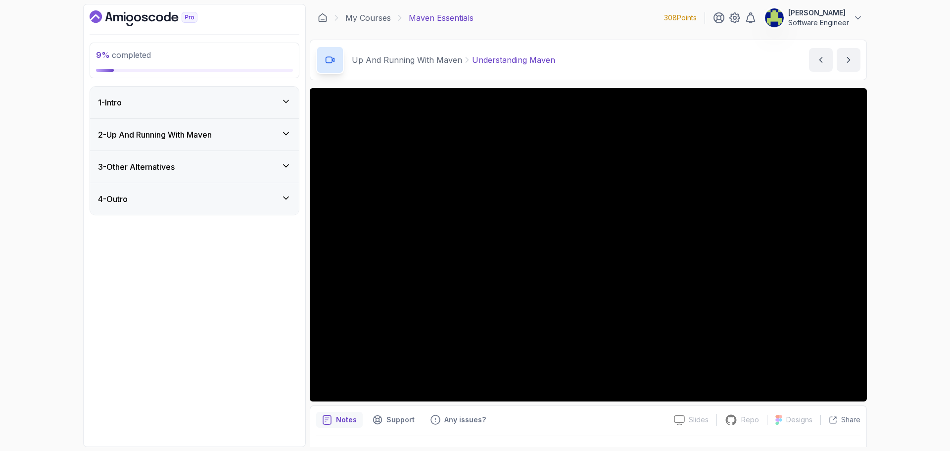
scroll to position [118, 0]
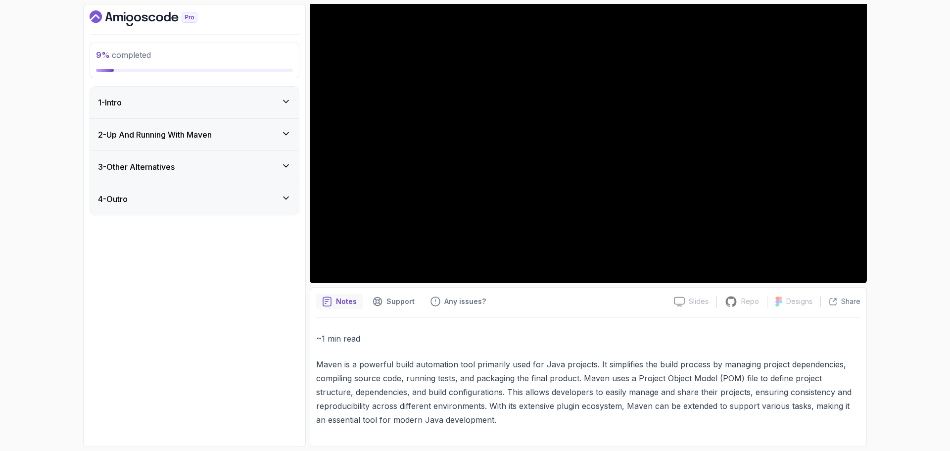
click at [282, 104] on icon at bounding box center [286, 102] width 10 height 10
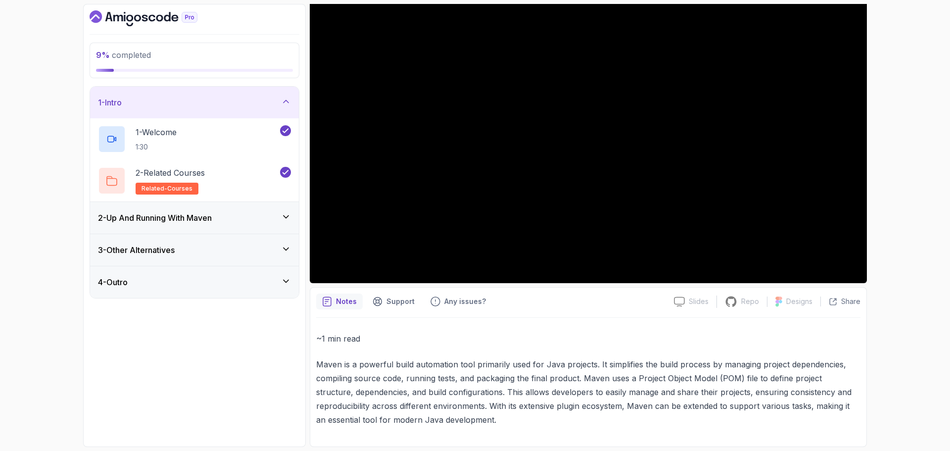
click at [282, 104] on icon at bounding box center [286, 102] width 10 height 10
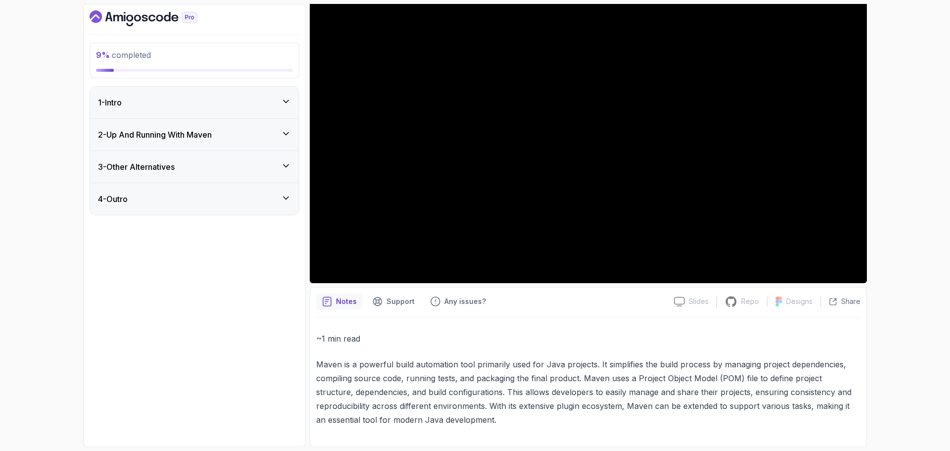
click at [273, 127] on div "2 - Up And Running With [PERSON_NAME]" at bounding box center [194, 135] width 209 height 32
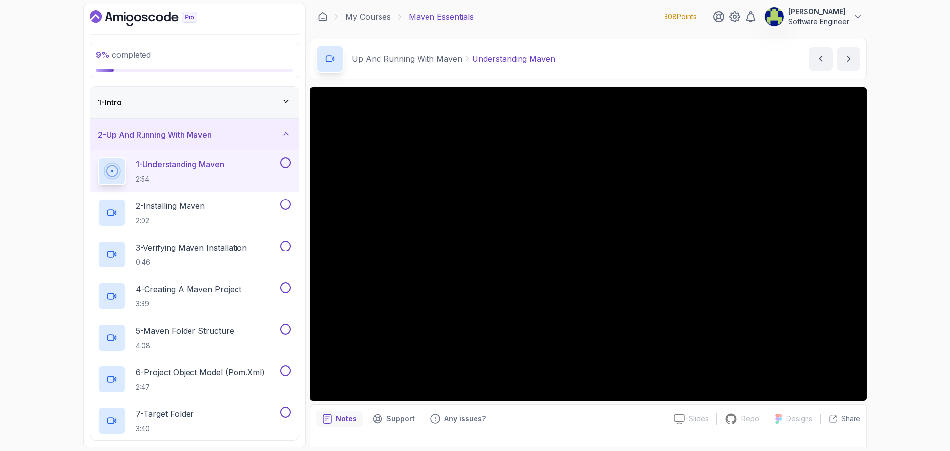
scroll to position [0, 0]
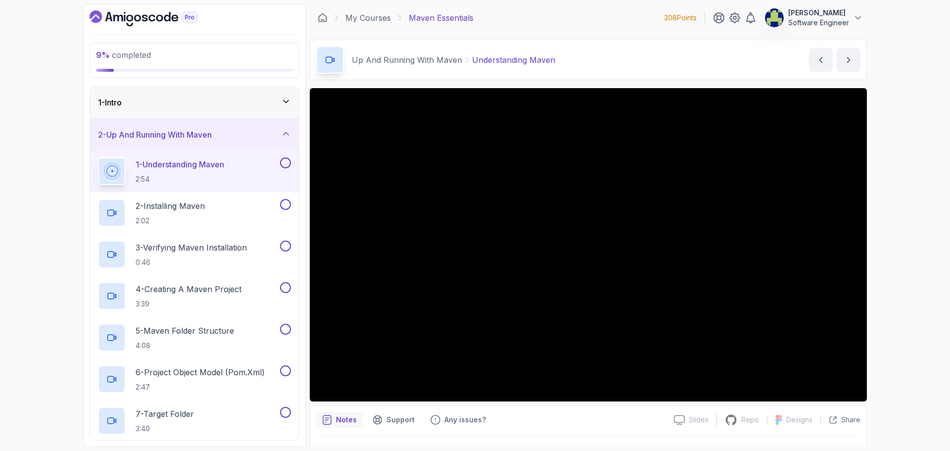
click at [286, 161] on button at bounding box center [285, 162] width 11 height 11
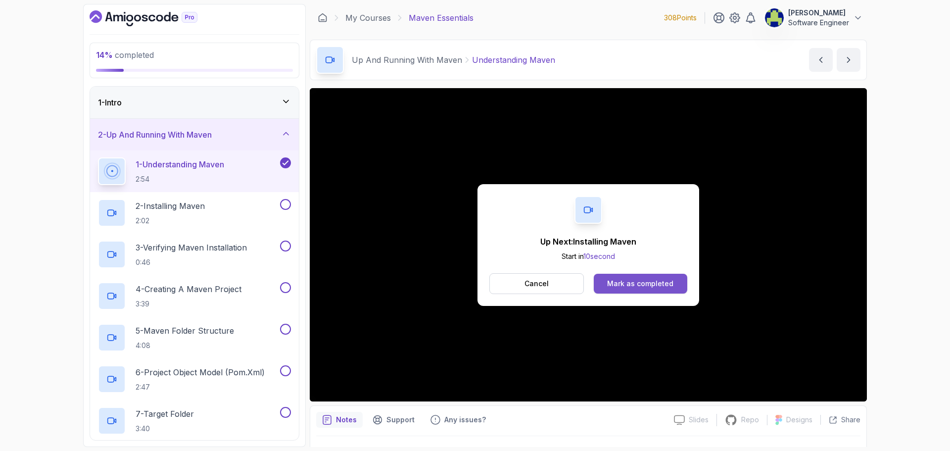
click at [616, 283] on div "Mark as completed" at bounding box center [640, 284] width 66 height 10
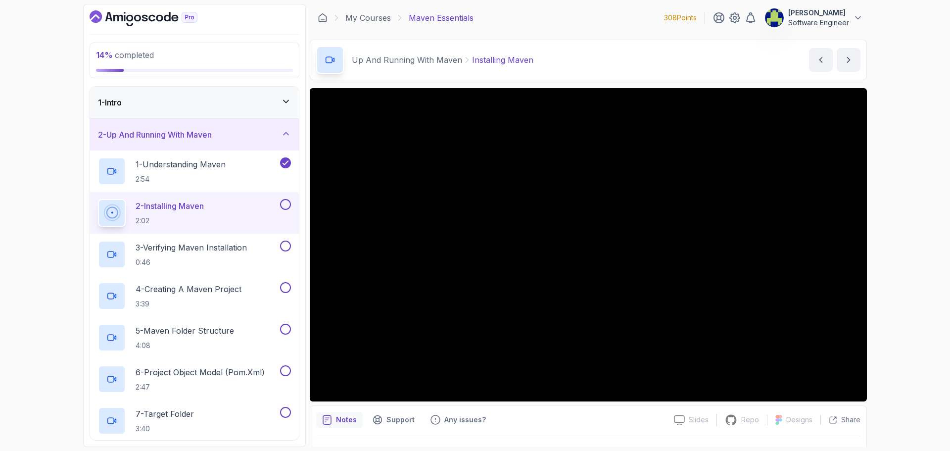
click at [264, 98] on div "1 - Intro" at bounding box center [194, 103] width 193 height 12
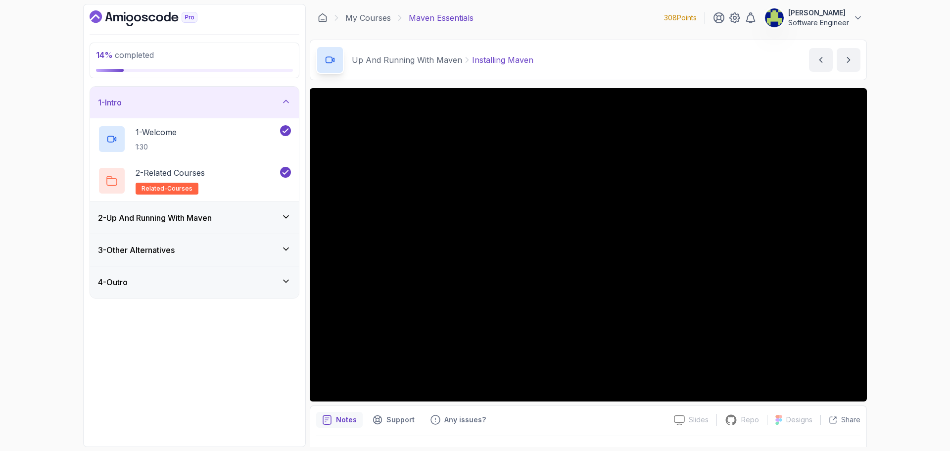
click at [264, 98] on div "1 - Intro" at bounding box center [194, 103] width 193 height 12
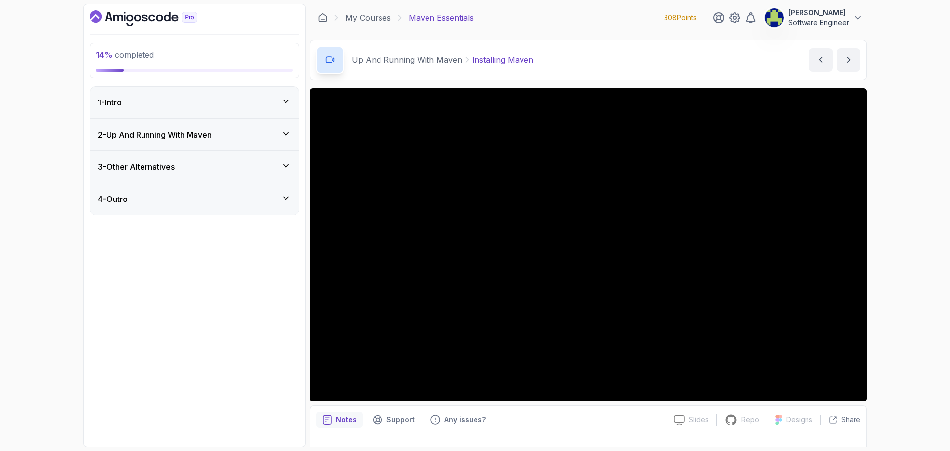
click at [260, 139] on div "2 - Up And Running With [PERSON_NAME]" at bounding box center [194, 135] width 193 height 12
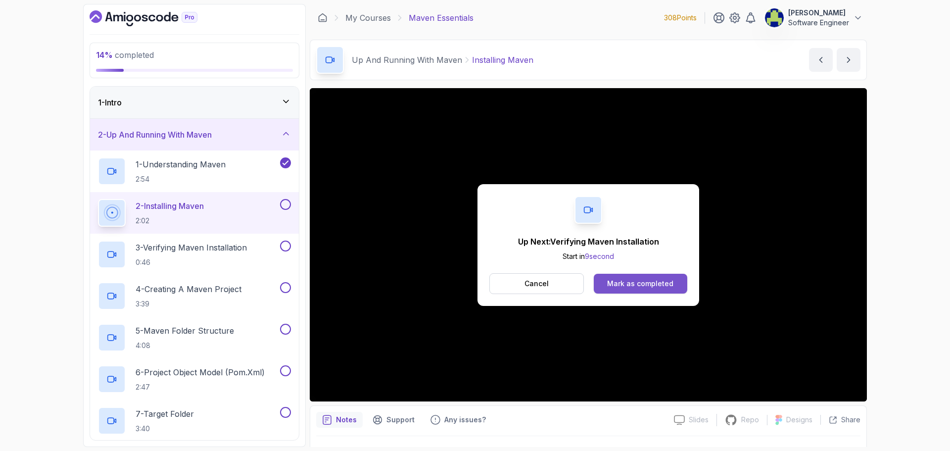
click at [616, 283] on div "Mark as completed" at bounding box center [640, 284] width 66 height 10
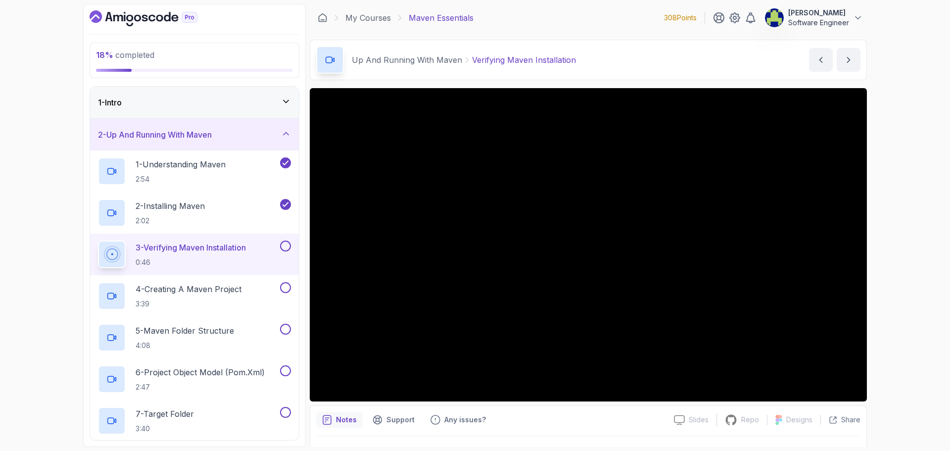
click at [285, 245] on button at bounding box center [285, 246] width 11 height 11
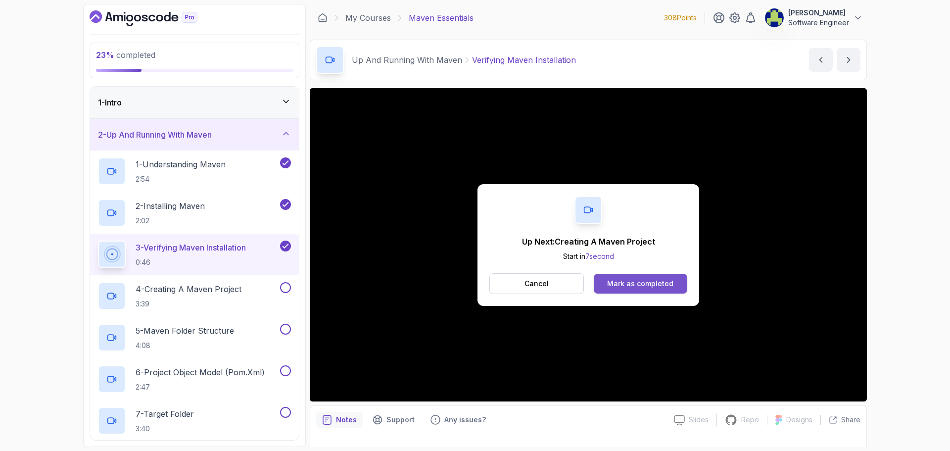
click at [644, 289] on button "Mark as completed" at bounding box center [641, 284] width 94 height 20
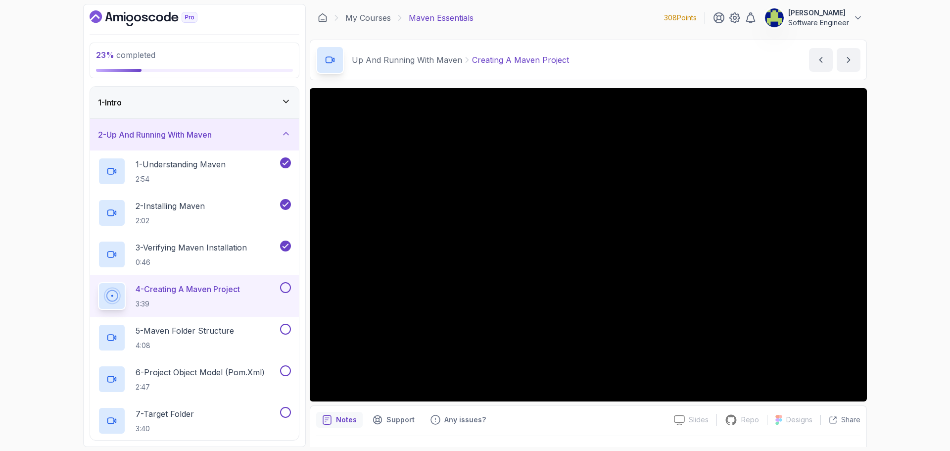
click at [288, 290] on button at bounding box center [285, 287] width 11 height 11
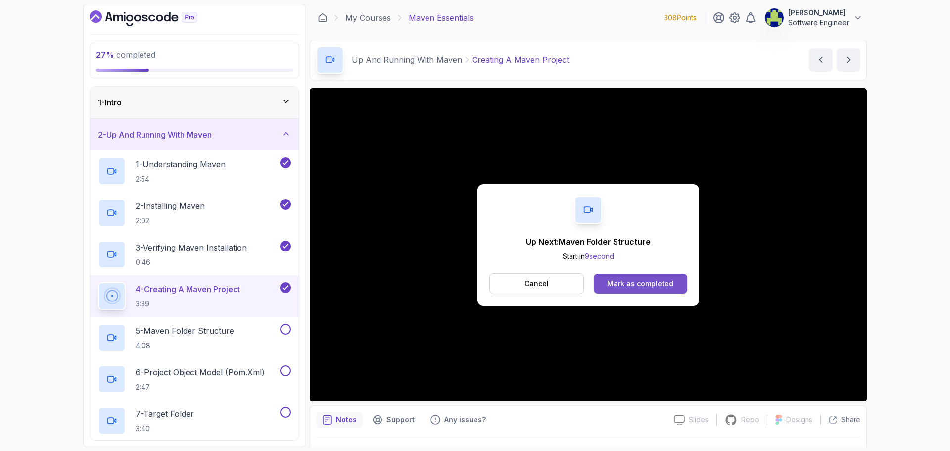
click at [646, 284] on div "Mark as completed" at bounding box center [640, 284] width 66 height 10
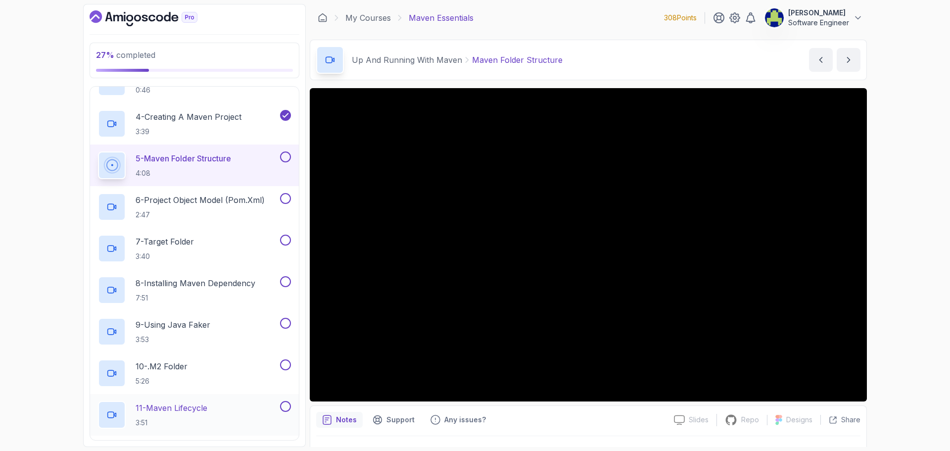
scroll to position [59, 0]
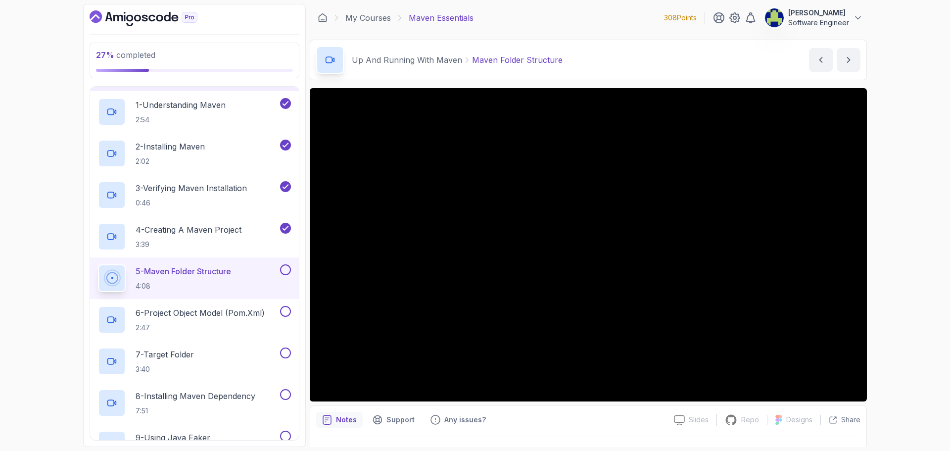
click at [912, 252] on div "27 % completed 1 - Intro 2 - Up And Running With Maven 1 - Understanding Maven …" at bounding box center [475, 225] width 950 height 451
click at [278, 265] on div at bounding box center [284, 269] width 13 height 11
click at [283, 269] on button at bounding box center [285, 269] width 11 height 11
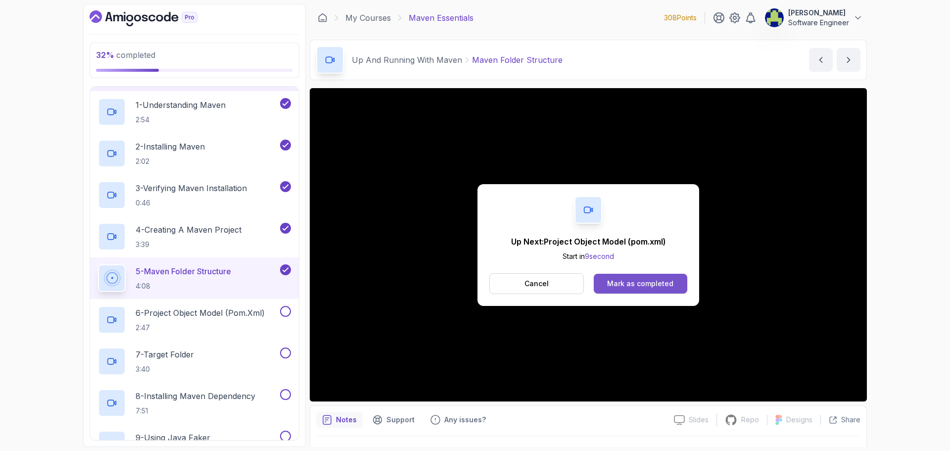
click at [681, 284] on button "Mark as completed" at bounding box center [641, 284] width 94 height 20
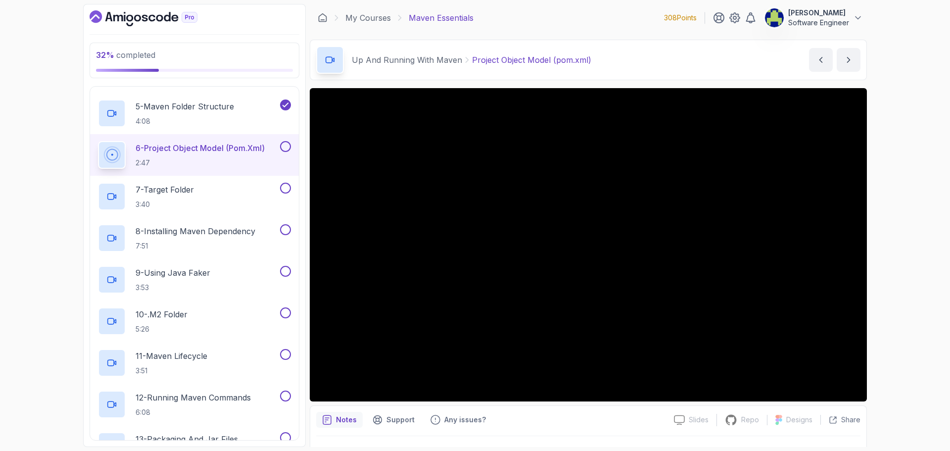
scroll to position [208, 0]
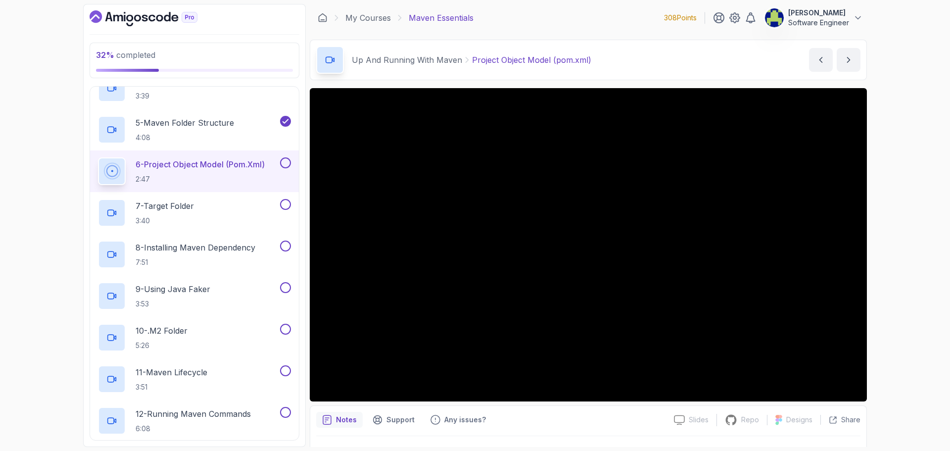
click at [284, 161] on button at bounding box center [285, 162] width 11 height 11
click at [214, 205] on div "7 - Target Folder 3:40" at bounding box center [188, 213] width 180 height 28
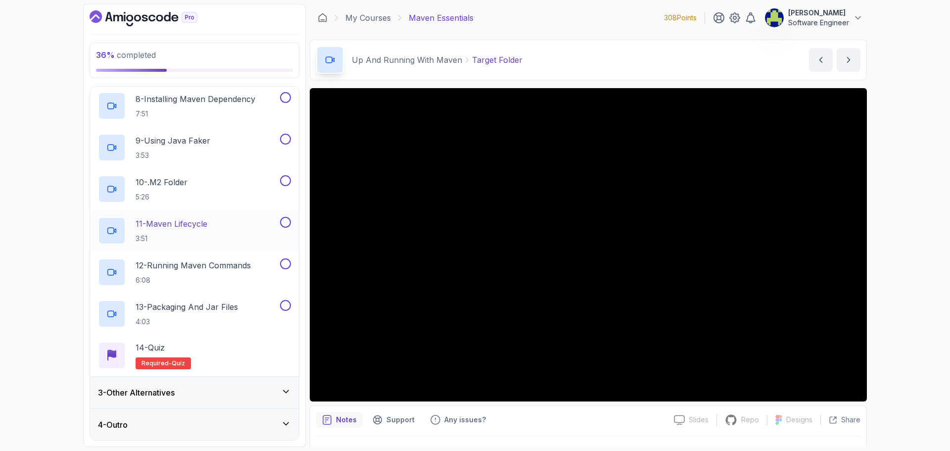
scroll to position [307, 0]
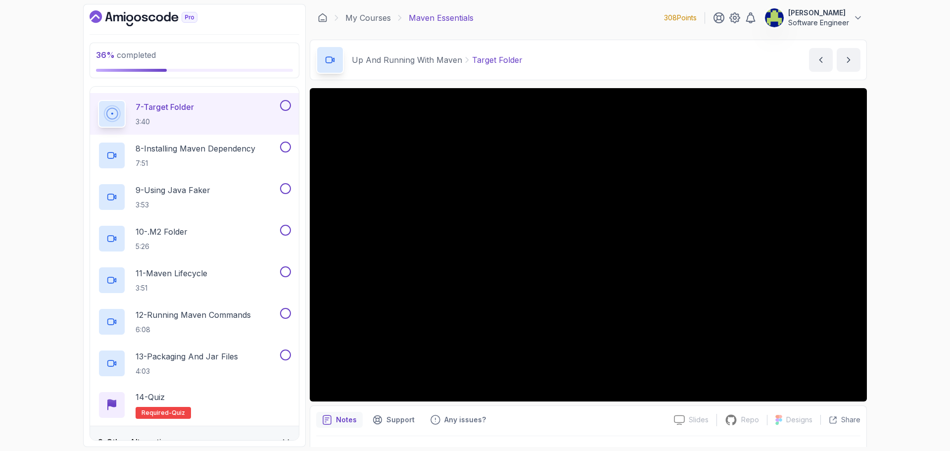
click at [98, 100] on button "7 - Target Folder 3:40" at bounding box center [194, 114] width 193 height 28
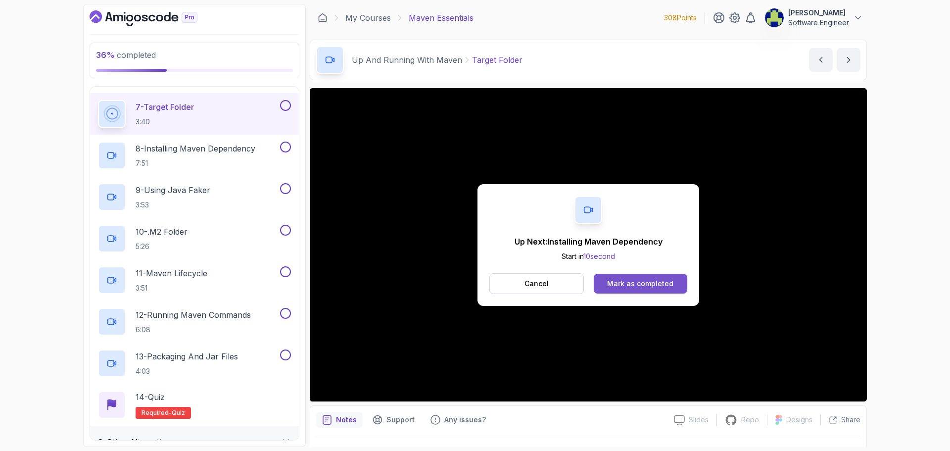
click at [633, 289] on button "Mark as completed" at bounding box center [641, 284] width 94 height 20
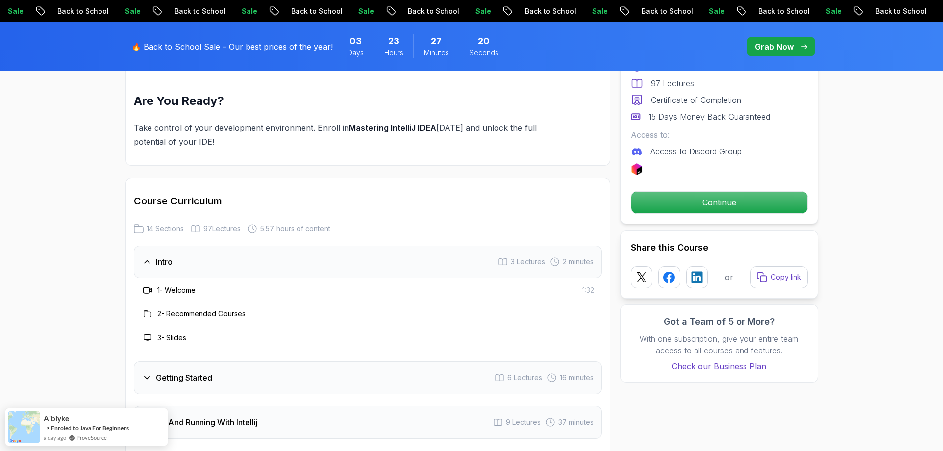
scroll to position [1386, 0]
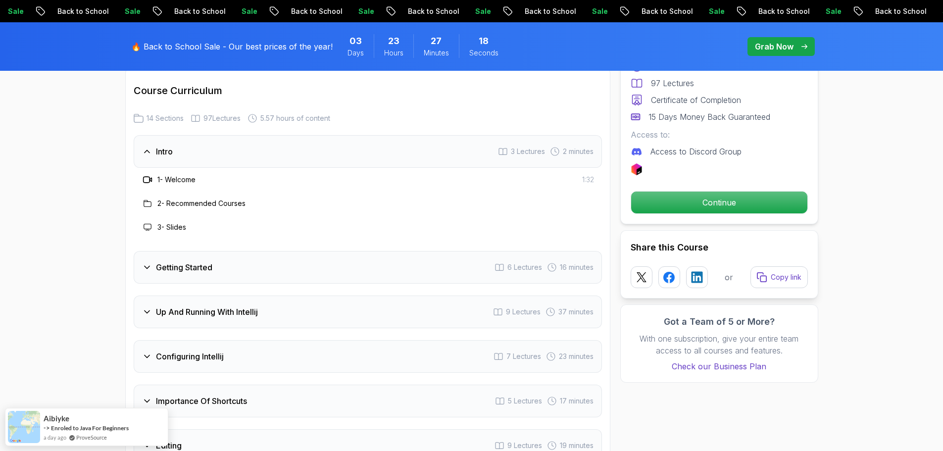
click at [257, 251] on div "Getting Started 6 Lectures 16 minutes" at bounding box center [368, 267] width 468 height 33
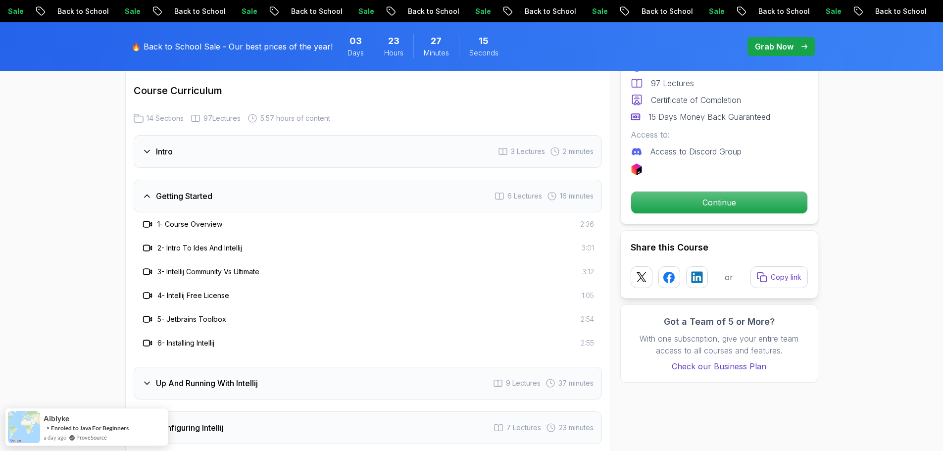
click at [254, 187] on div "Getting Started 6 Lectures 16 minutes" at bounding box center [368, 196] width 468 height 33
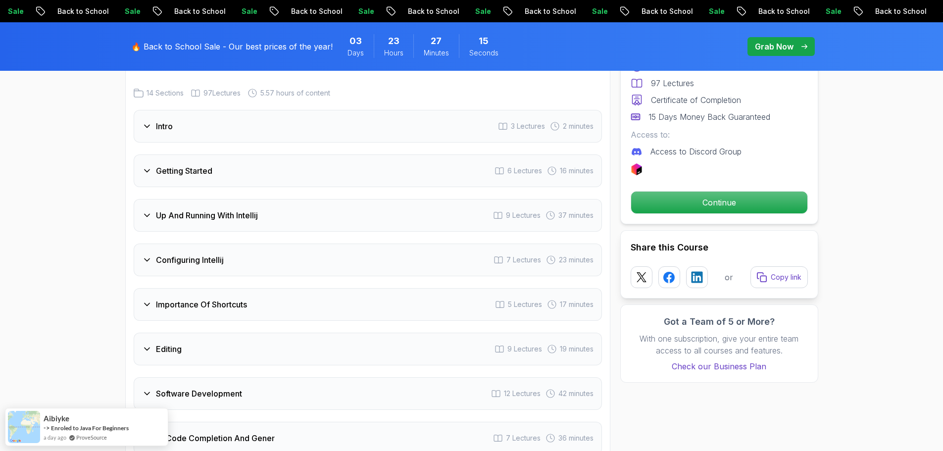
scroll to position [1435, 0]
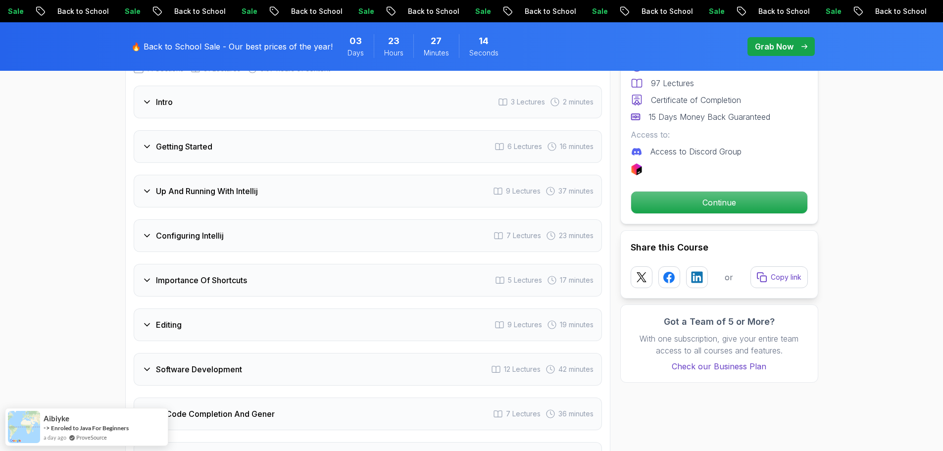
click at [228, 229] on div "Configuring Intellij 7 Lectures 23 minutes" at bounding box center [368, 235] width 468 height 33
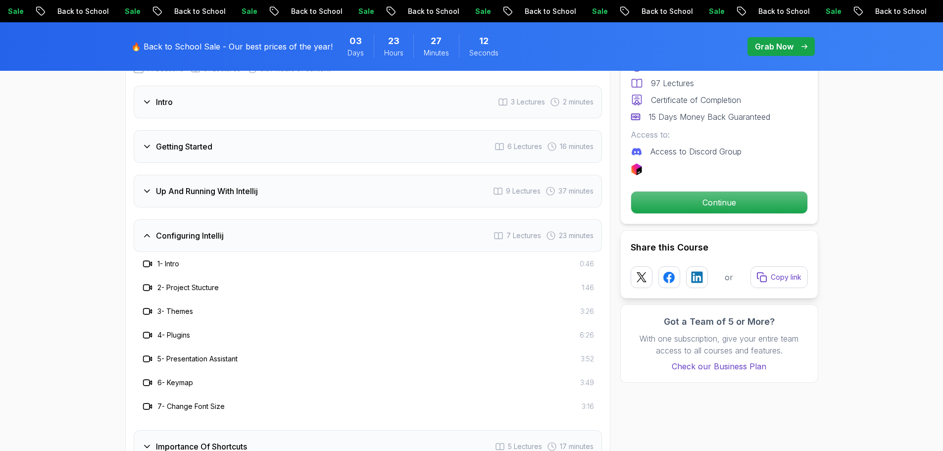
click at [219, 230] on h3 "Configuring Intellij" at bounding box center [190, 236] width 68 height 12
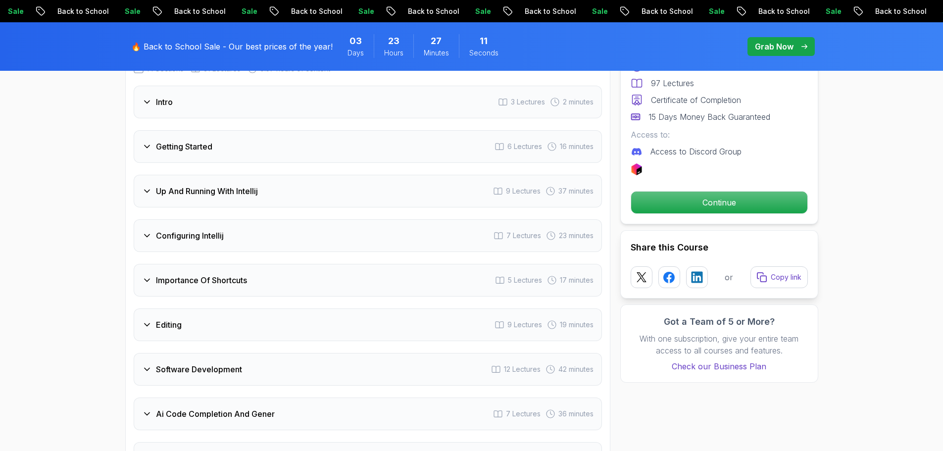
scroll to position [1485, 0]
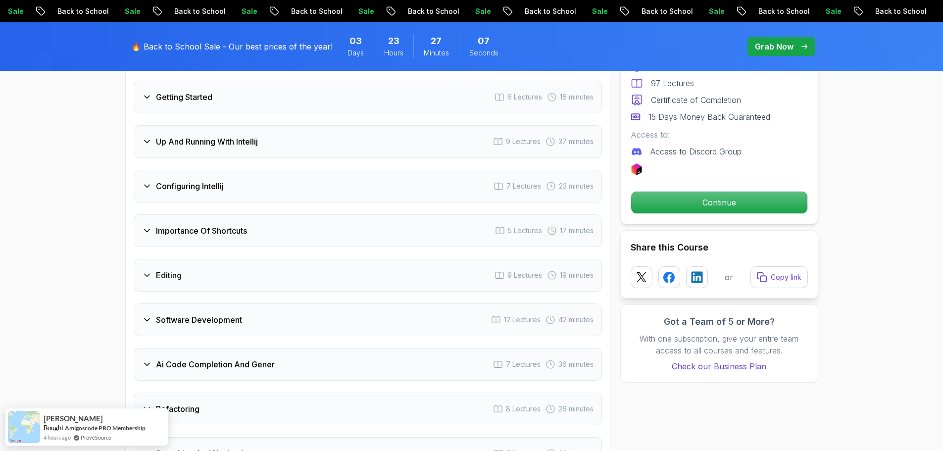
click at [277, 220] on div "Importance Of Shortcuts 5 Lectures 17 minutes" at bounding box center [368, 230] width 468 height 33
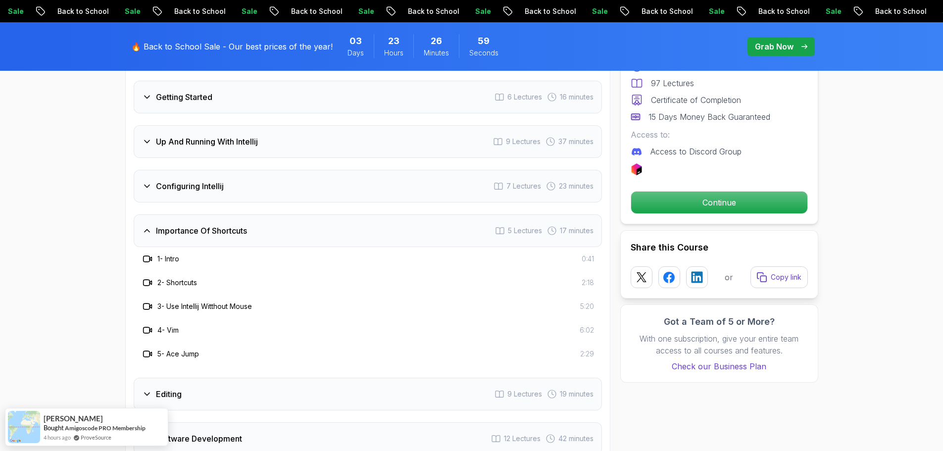
click at [269, 219] on div "Importance Of Shortcuts 5 Lectures 17 minutes" at bounding box center [368, 230] width 468 height 33
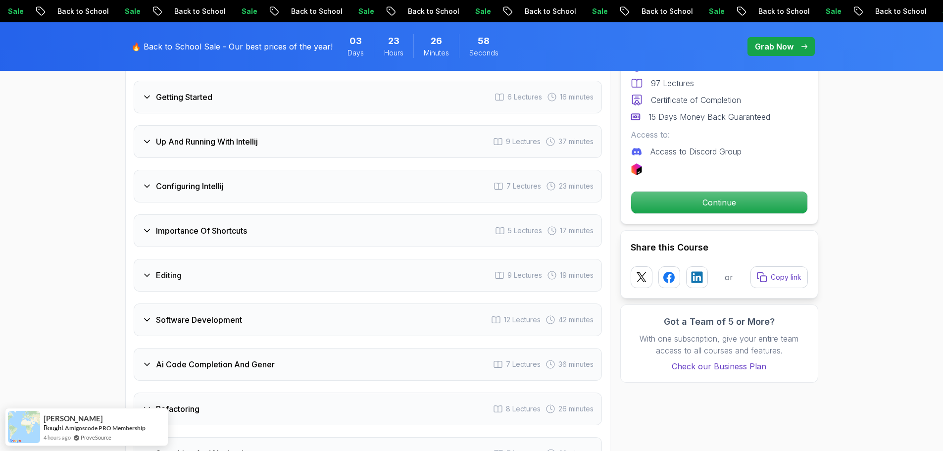
click at [271, 259] on div "Editing 9 Lectures 19 minutes" at bounding box center [368, 275] width 468 height 33
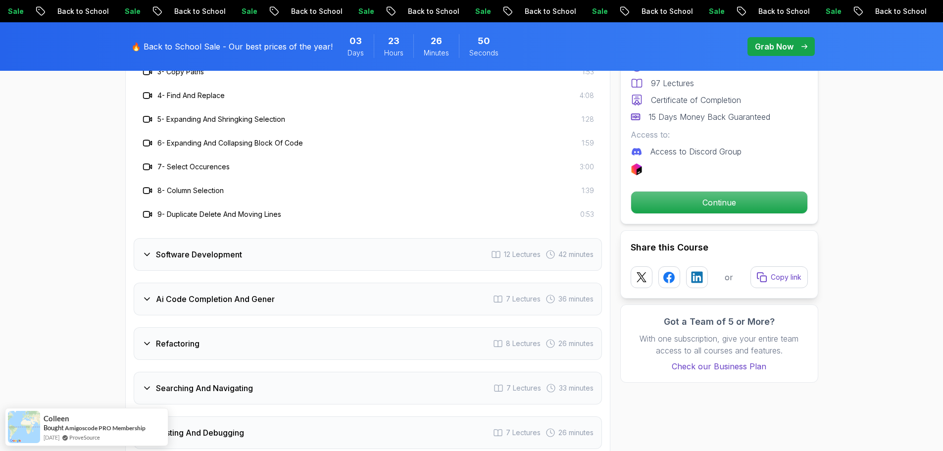
scroll to position [1782, 0]
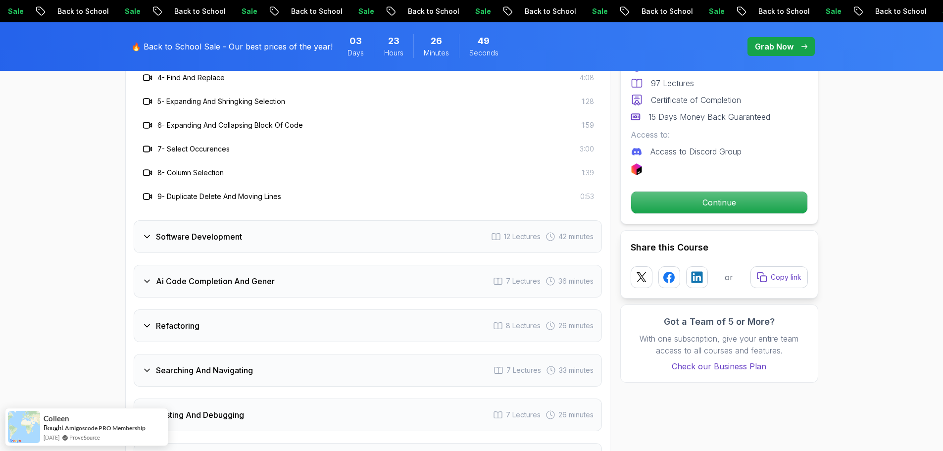
click at [249, 221] on div "Software Development 12 Lectures 42 minutes" at bounding box center [368, 236] width 468 height 33
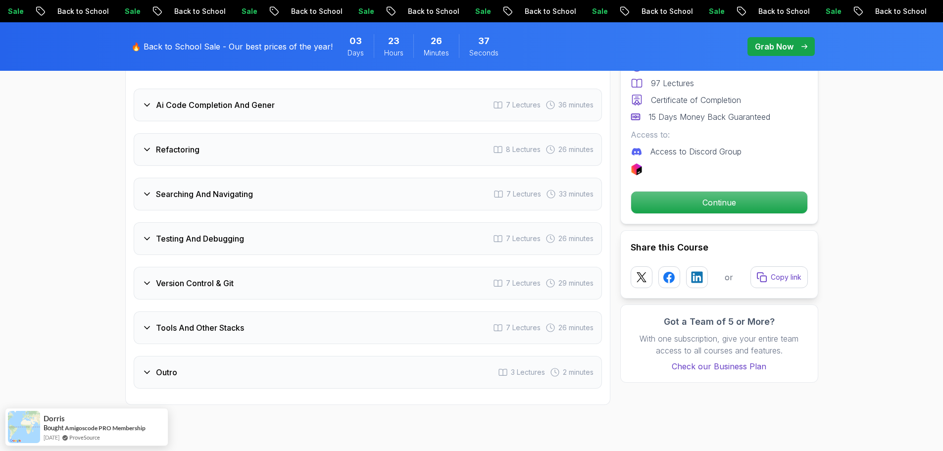
scroll to position [2079, 0]
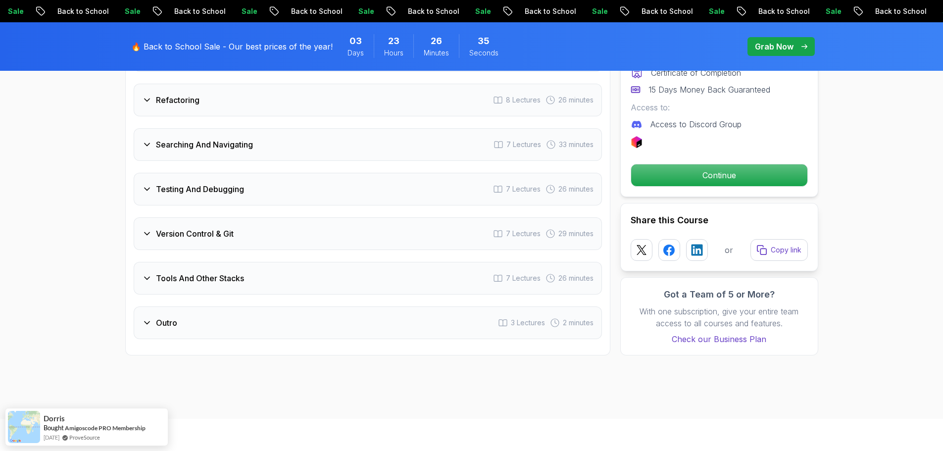
click at [239, 272] on h3 "Tools And Other Stacks" at bounding box center [200, 278] width 88 height 12
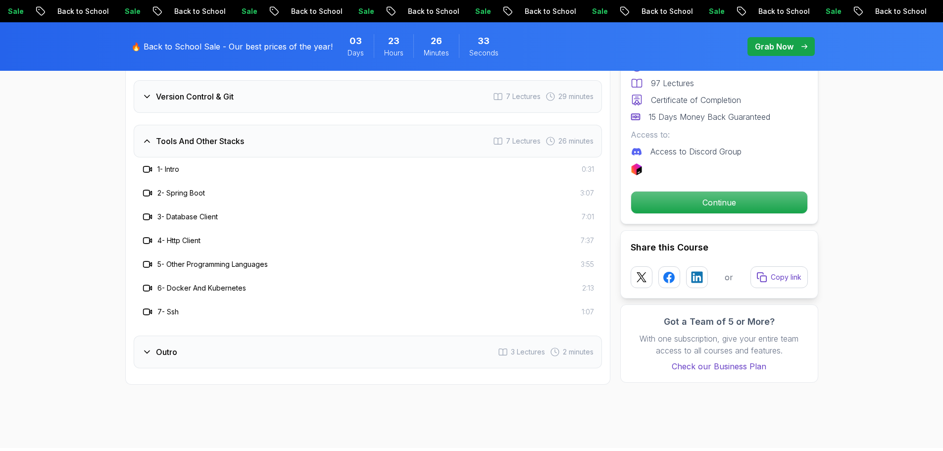
scroll to position [1930, 0]
click at [257, 342] on div "Outro 3 Lectures 2 minutes" at bounding box center [368, 352] width 468 height 33
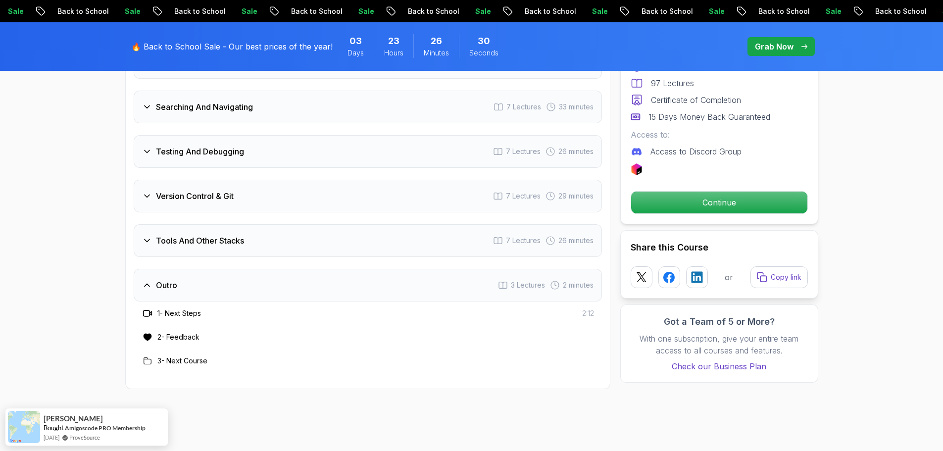
click at [215, 275] on div "Outro 3 Lectures 2 minutes" at bounding box center [368, 285] width 468 height 33
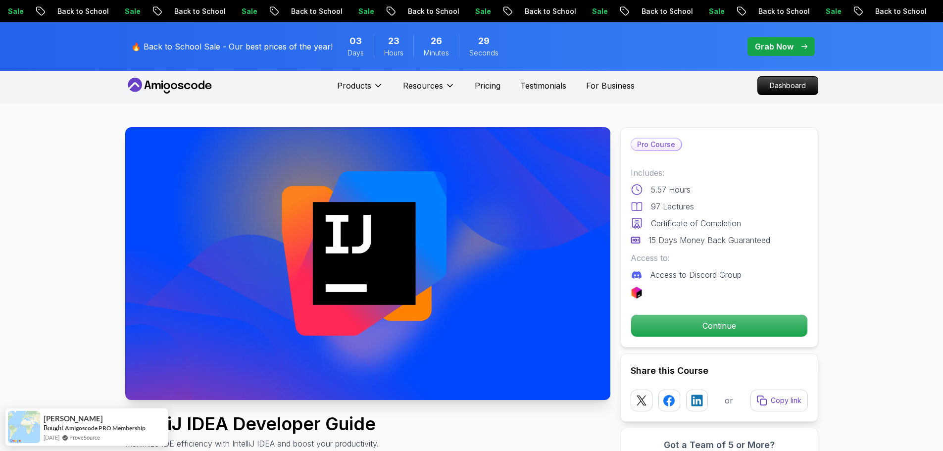
scroll to position [0, 0]
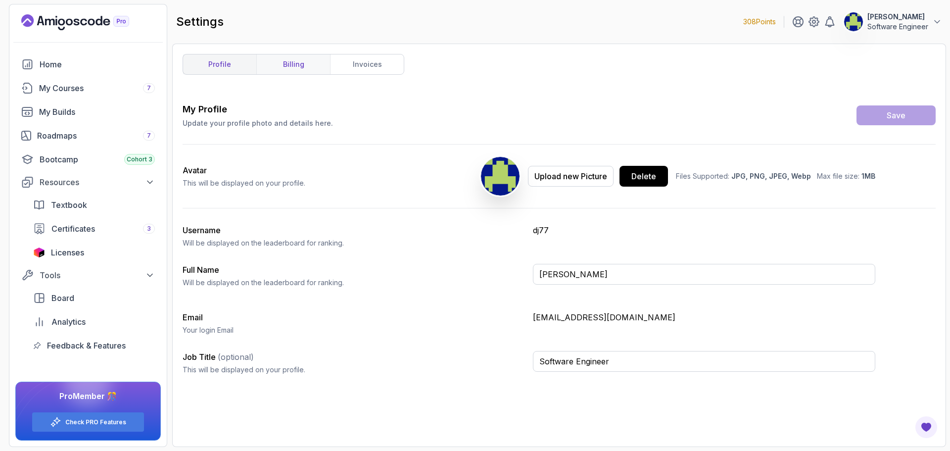
click at [276, 64] on link "billing" at bounding box center [293, 64] width 74 height 20
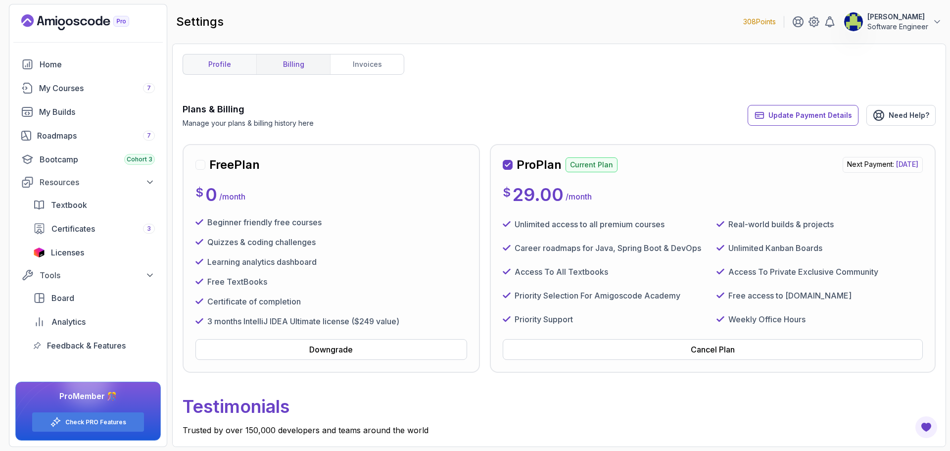
click at [204, 61] on link "profile" at bounding box center [219, 64] width 73 height 20
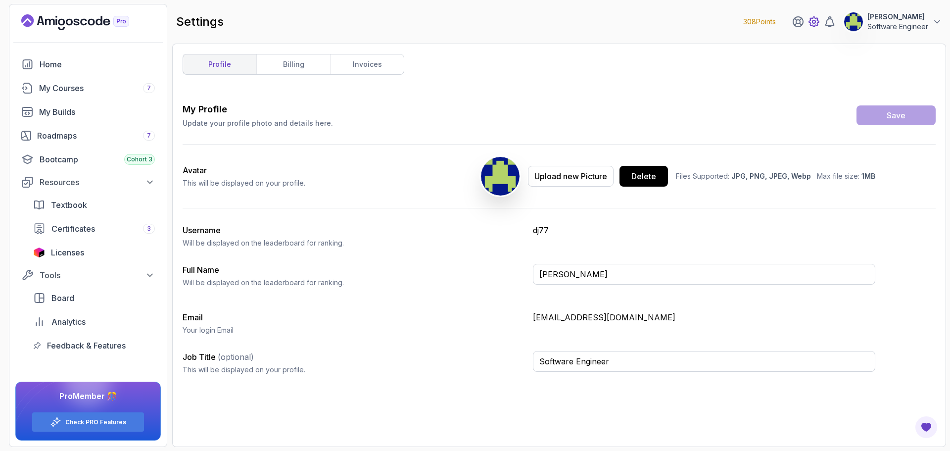
click at [816, 23] on icon at bounding box center [814, 22] width 12 height 12
click at [869, 22] on p "Software Engineer" at bounding box center [898, 27] width 61 height 10
